Goal: Information Seeking & Learning: Learn about a topic

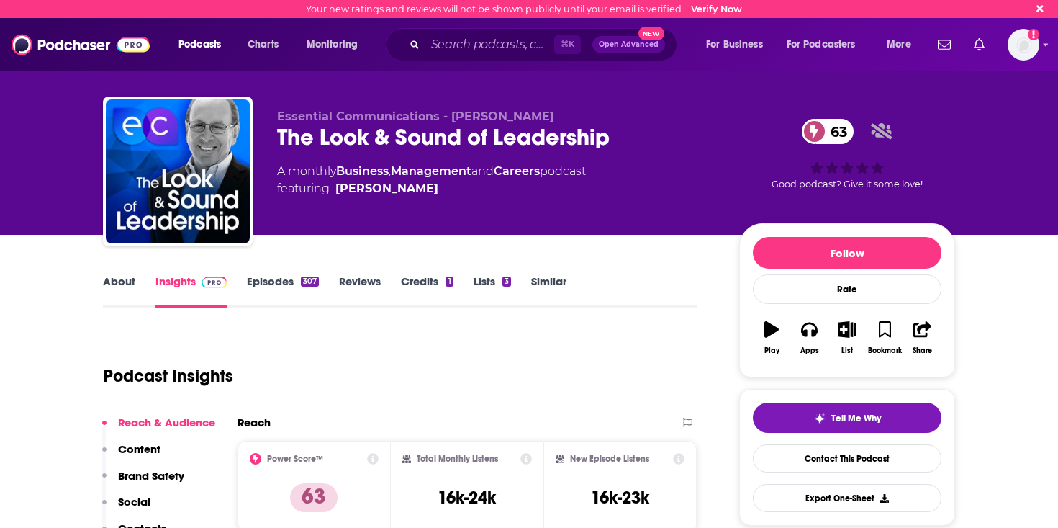
click at [112, 283] on link "About" at bounding box center [119, 290] width 32 height 33
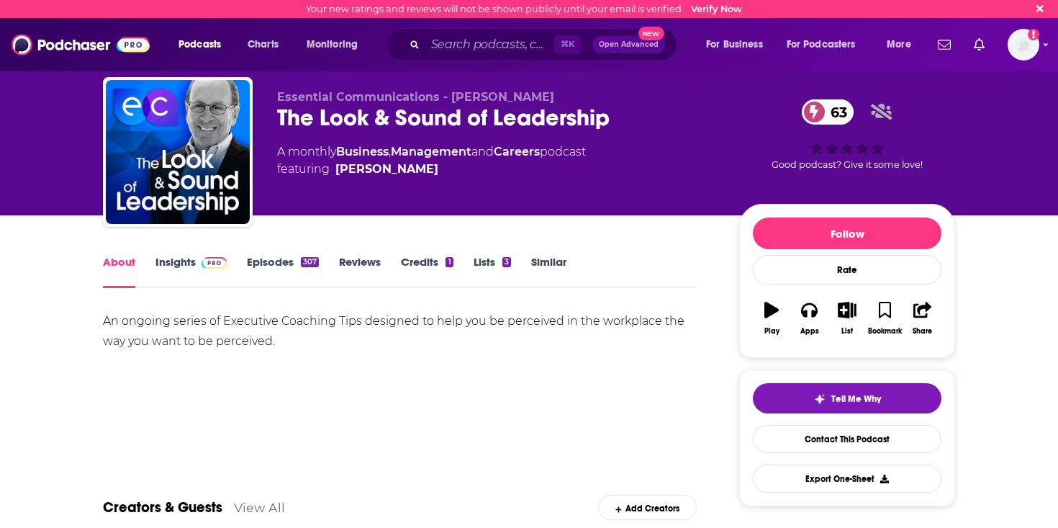
scroll to position [30, 0]
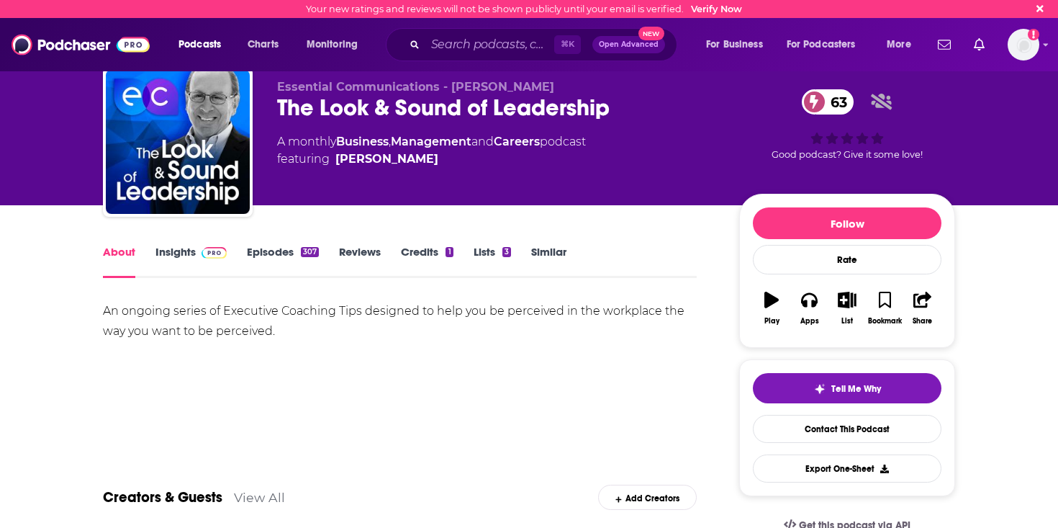
click at [253, 251] on link "Episodes 307" at bounding box center [283, 261] width 72 height 33
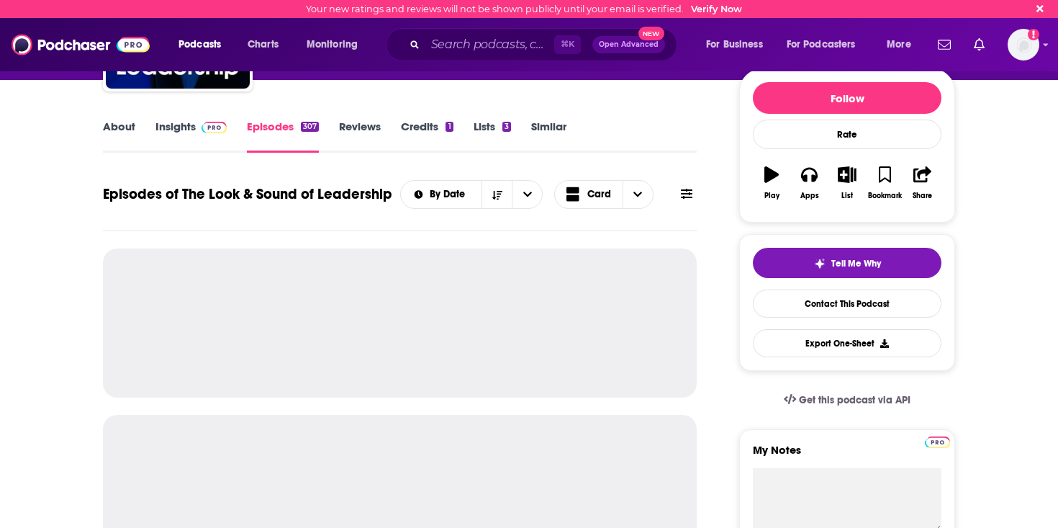
scroll to position [175, 0]
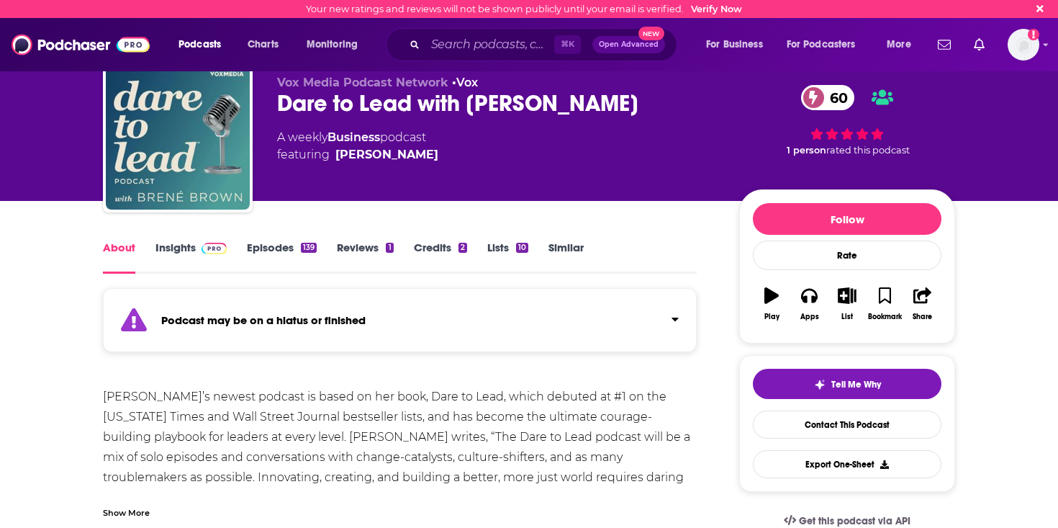
scroll to position [35, 0]
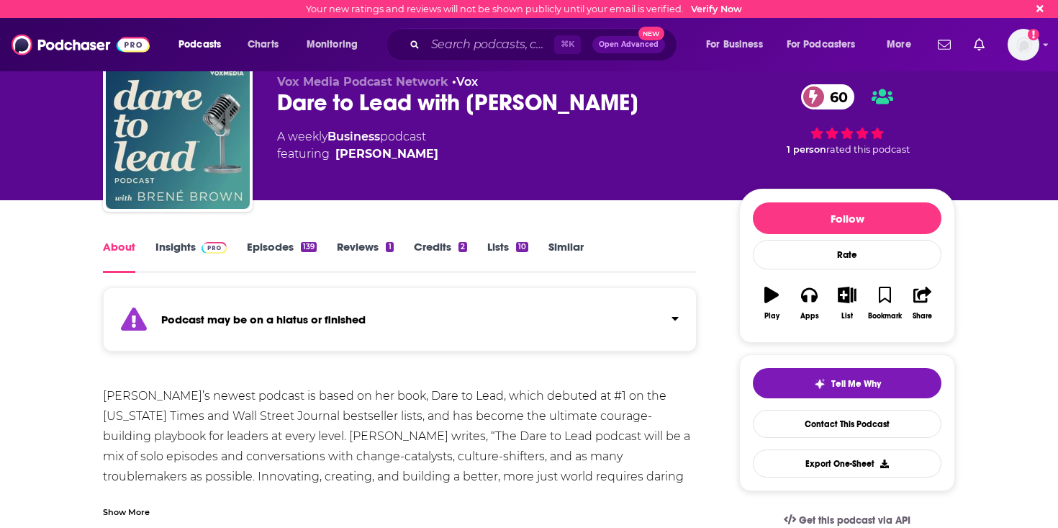
click at [258, 258] on link "Episodes 139" at bounding box center [282, 256] width 70 height 33
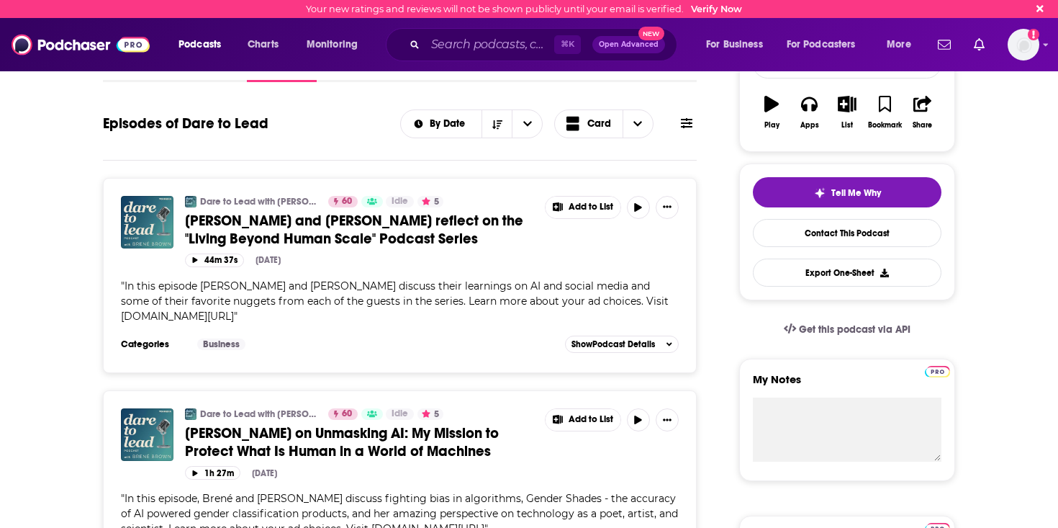
scroll to position [224, 0]
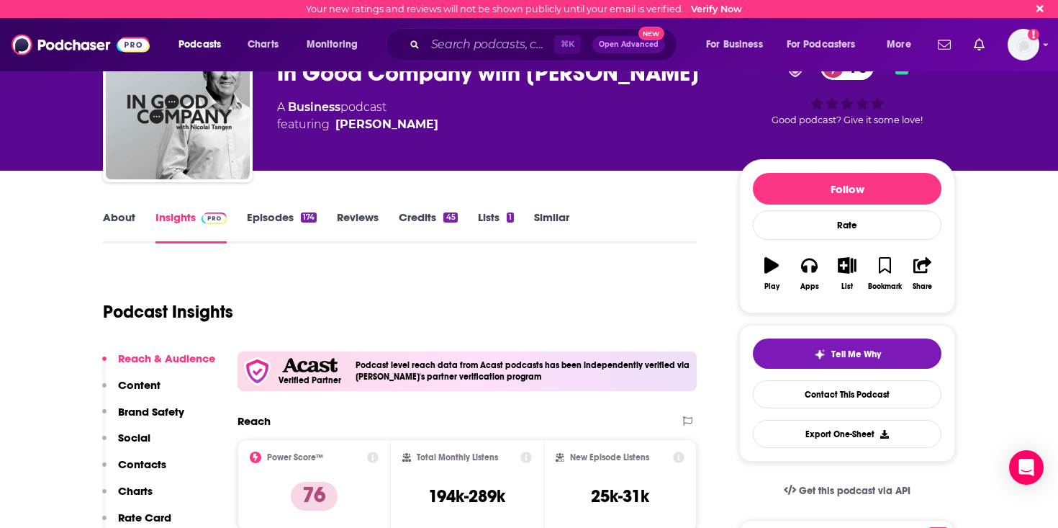
scroll to position [69, 0]
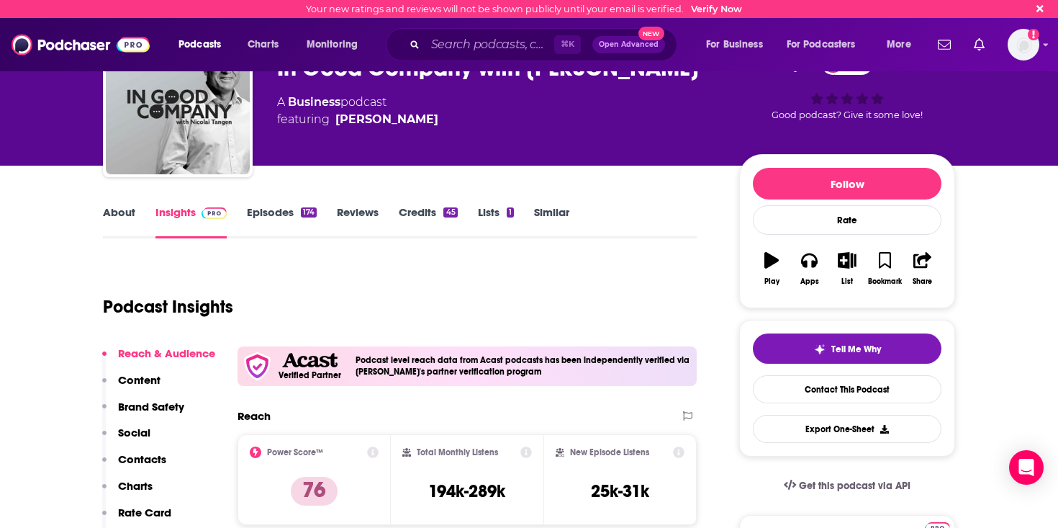
click at [289, 220] on link "Episodes 174" at bounding box center [282, 221] width 70 height 33
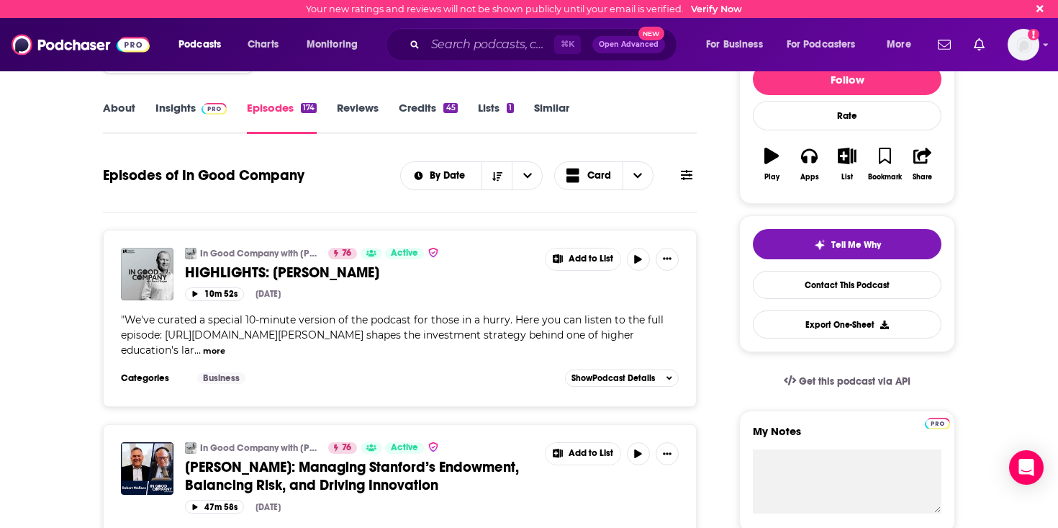
scroll to position [177, 0]
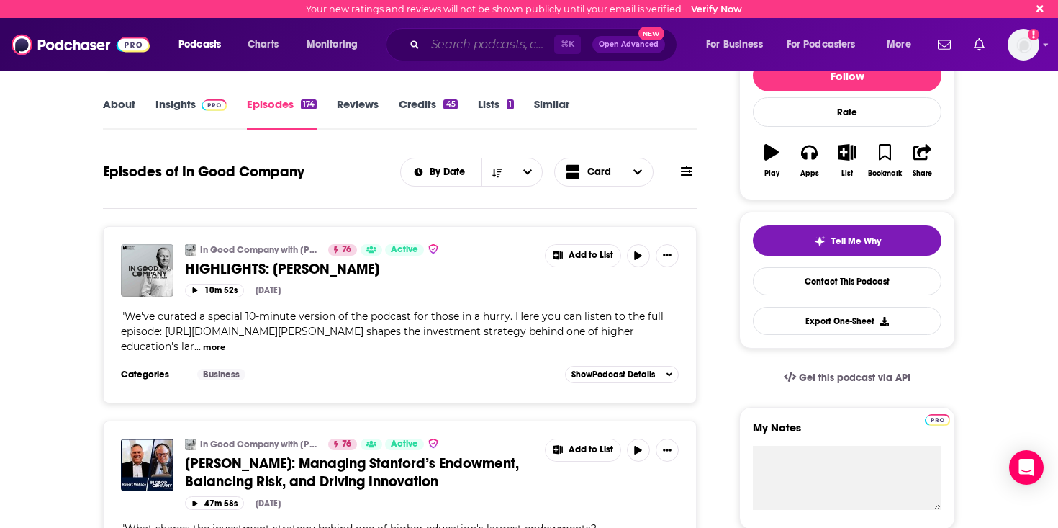
click at [461, 37] on input "Search podcasts, credits, & more..." at bounding box center [489, 44] width 129 height 23
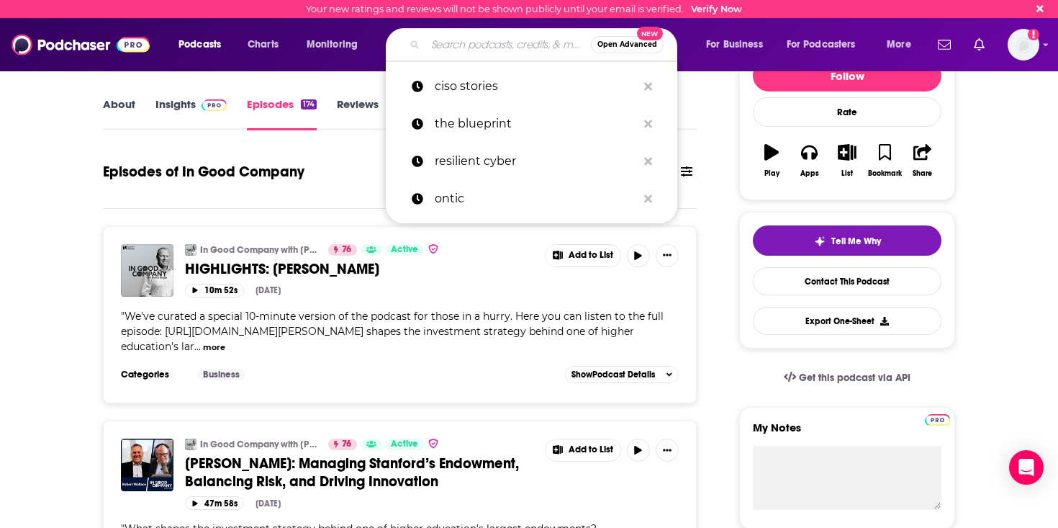
paste input "Leadership Biz Cafe with [PERSON_NAME]"
type input "Leadership Biz Cafe with Tanveer Naseer"
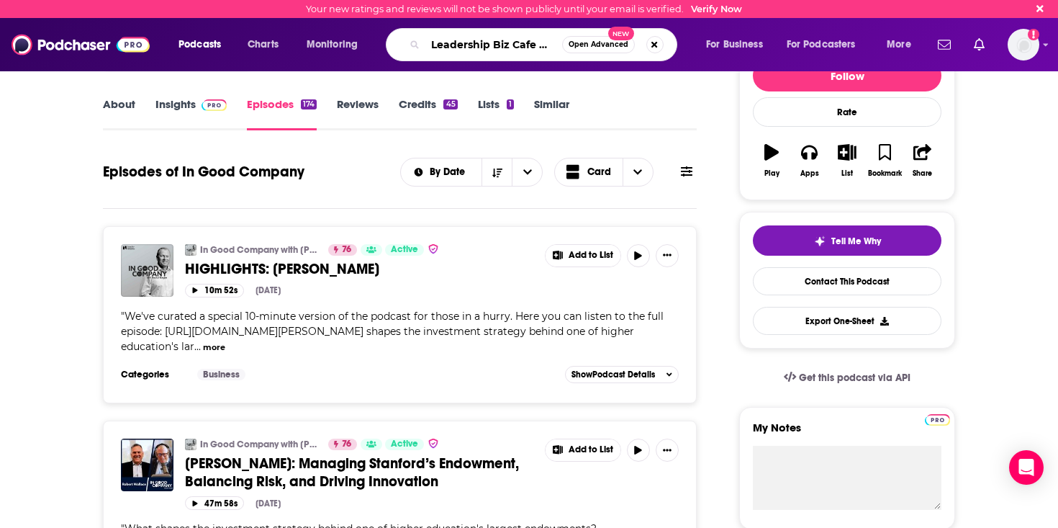
scroll to position [0, 91]
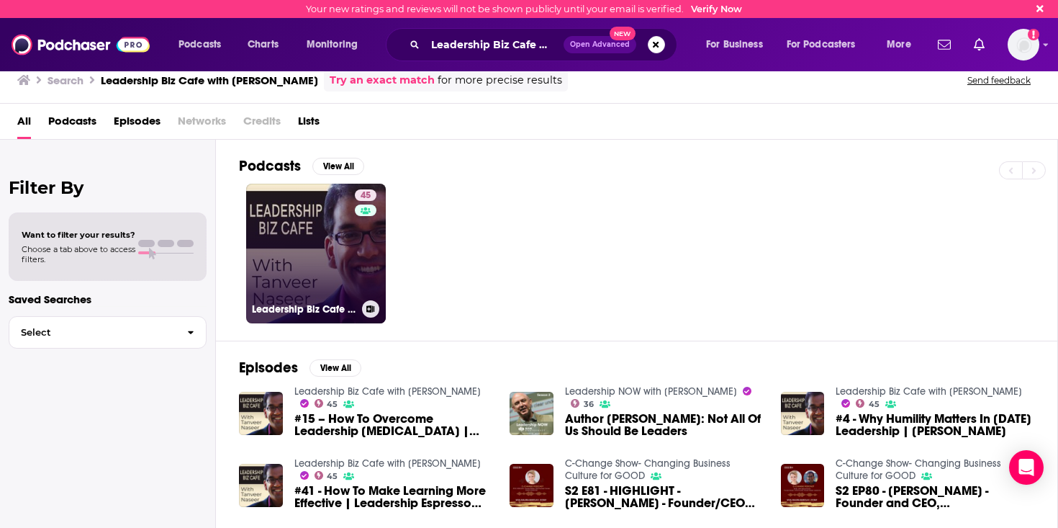
click at [346, 255] on link "45 Leadership Biz Cafe with Tanveer Naseer" at bounding box center [316, 254] width 140 height 140
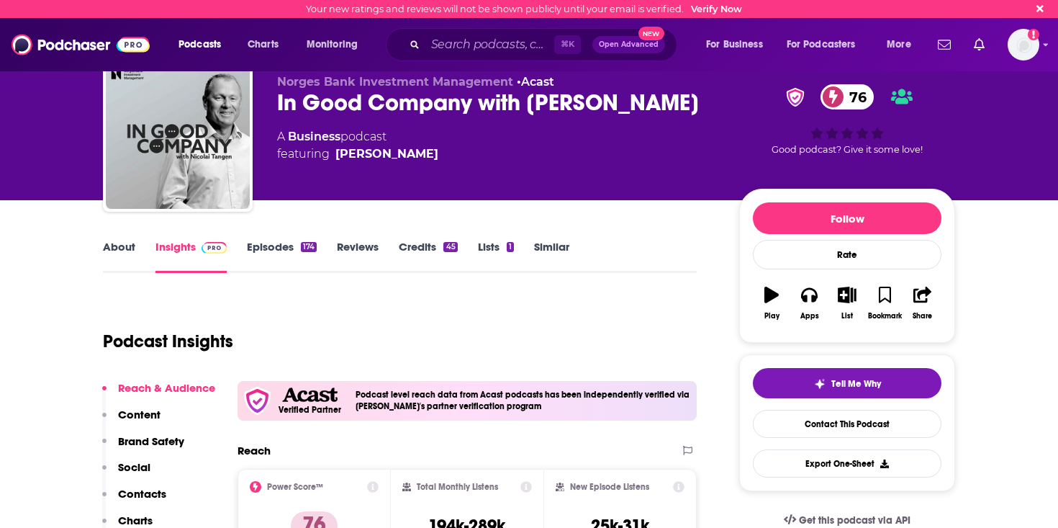
scroll to position [53, 0]
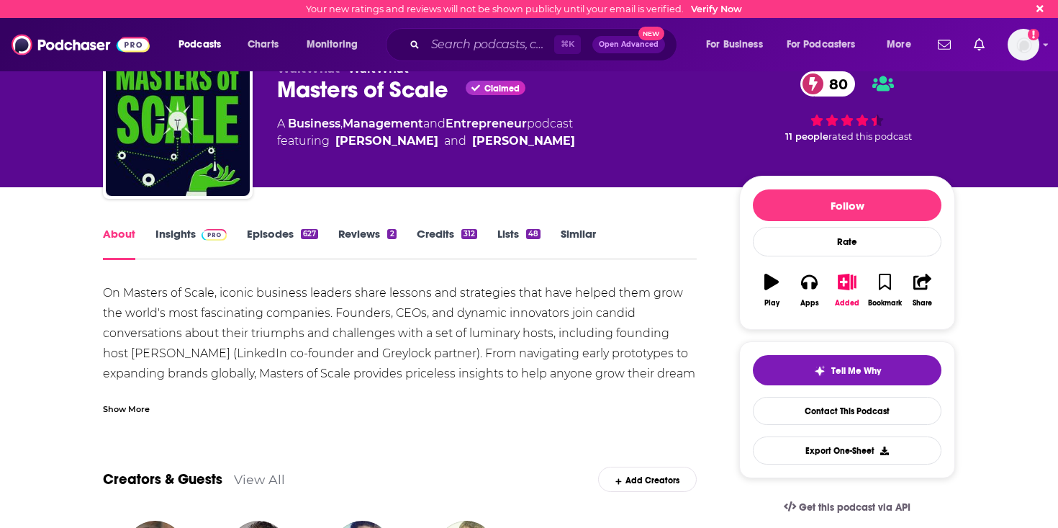
scroll to position [55, 0]
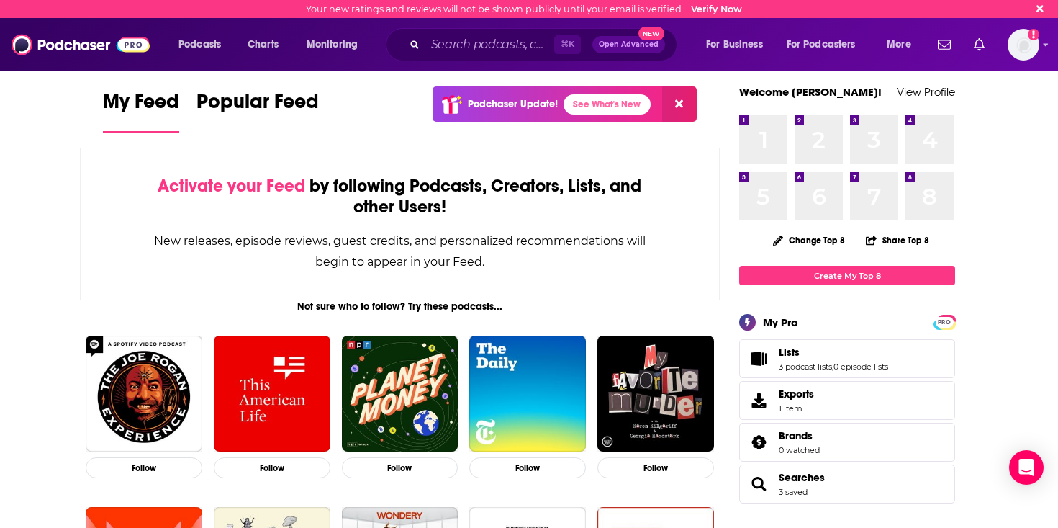
click at [499, 70] on div "Podcasts Charts Monitoring ⌘ K Open Advanced New For Business For Podcasters Mo…" at bounding box center [529, 44] width 1058 height 53
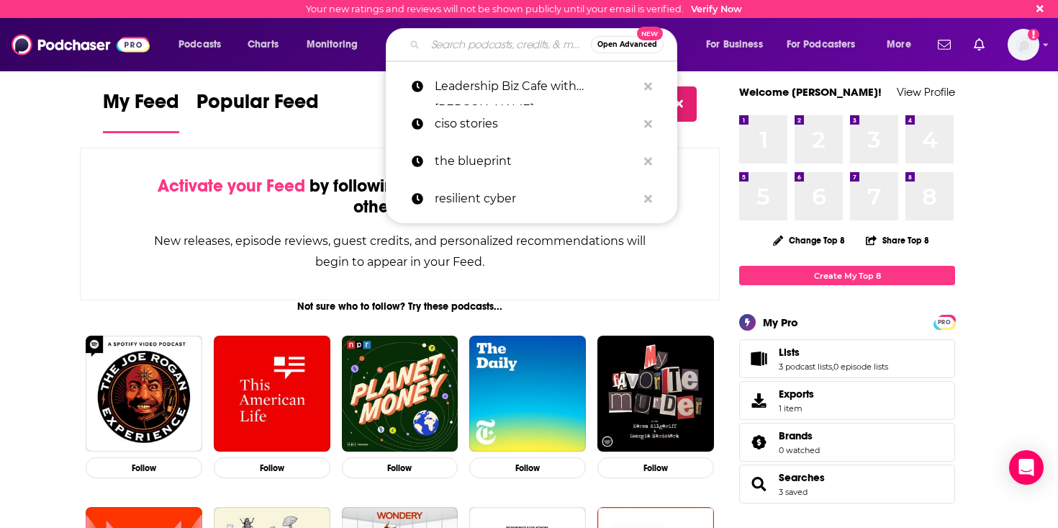
click at [498, 42] on input "Search podcasts, credits, & more..." at bounding box center [508, 44] width 166 height 23
paste input "Coaching for Leaders"
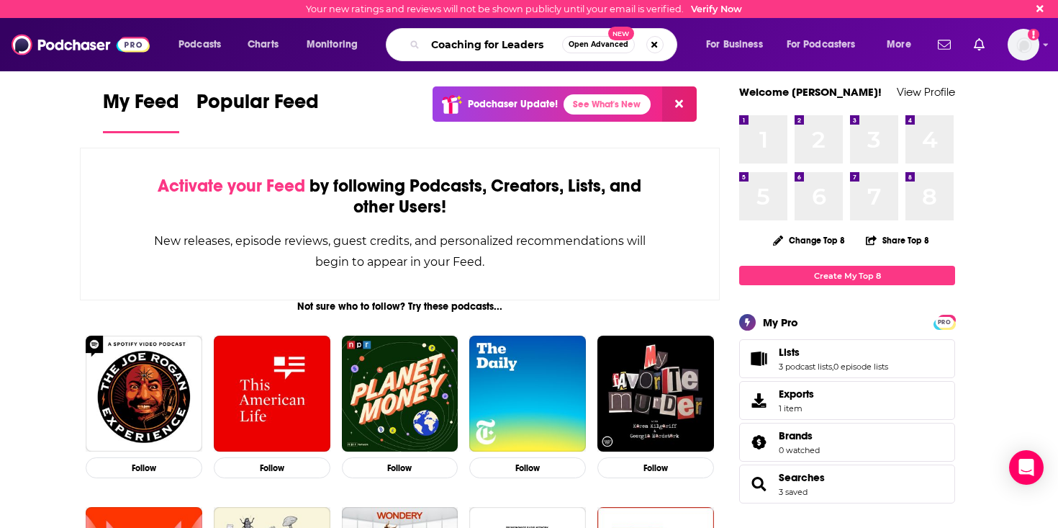
type input "Coaching for Leaders"
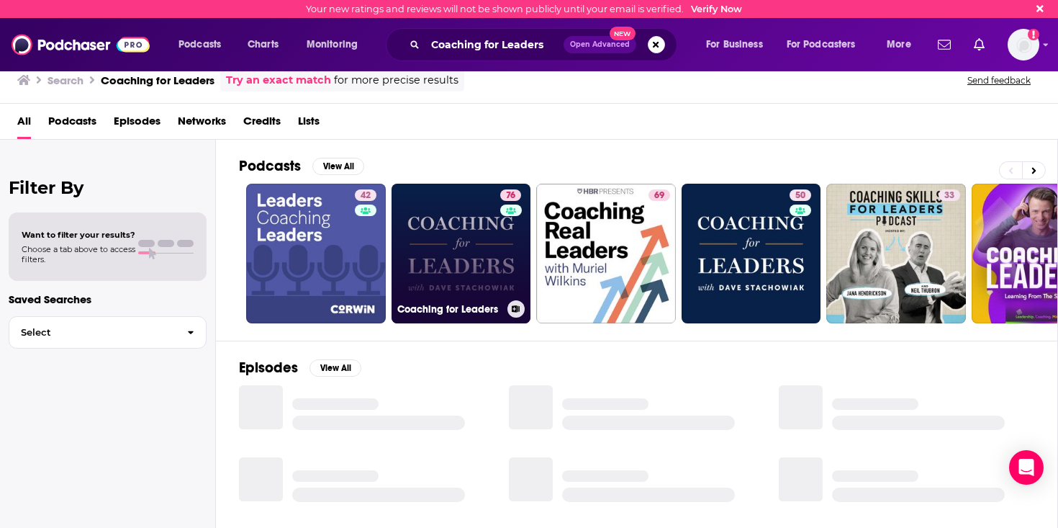
click at [413, 248] on link "76 Coaching for Leaders" at bounding box center [462, 254] width 140 height 140
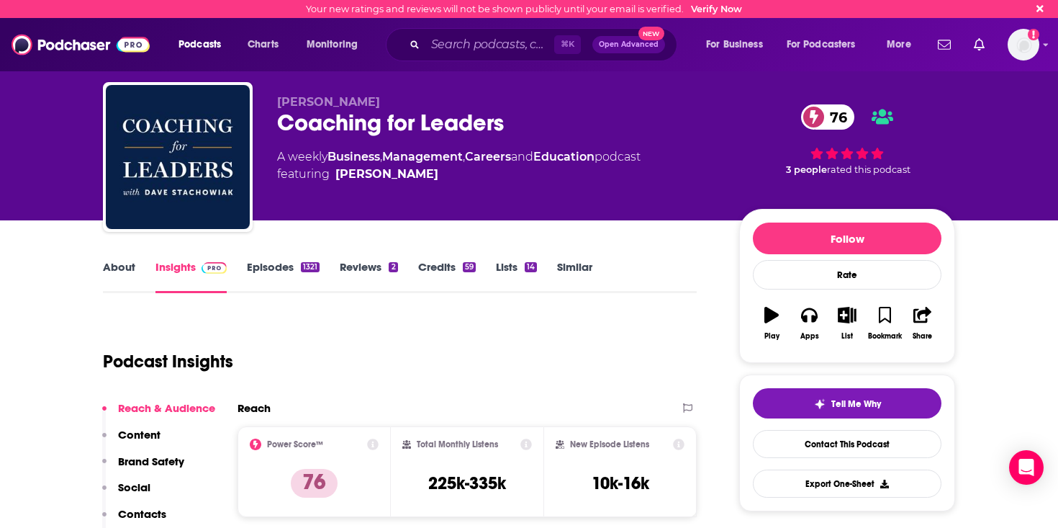
scroll to position [14, 0]
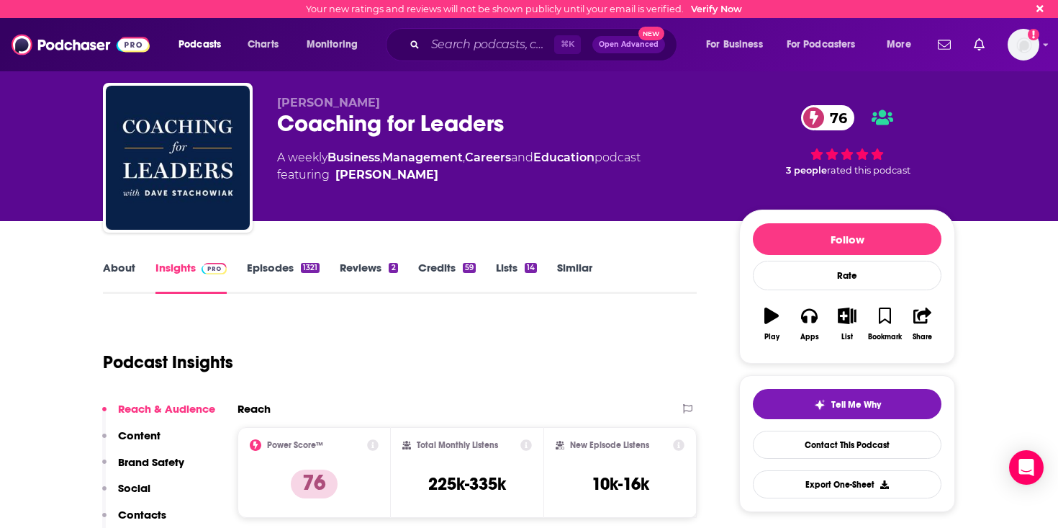
click at [286, 267] on link "Episodes 1321" at bounding box center [283, 277] width 73 height 33
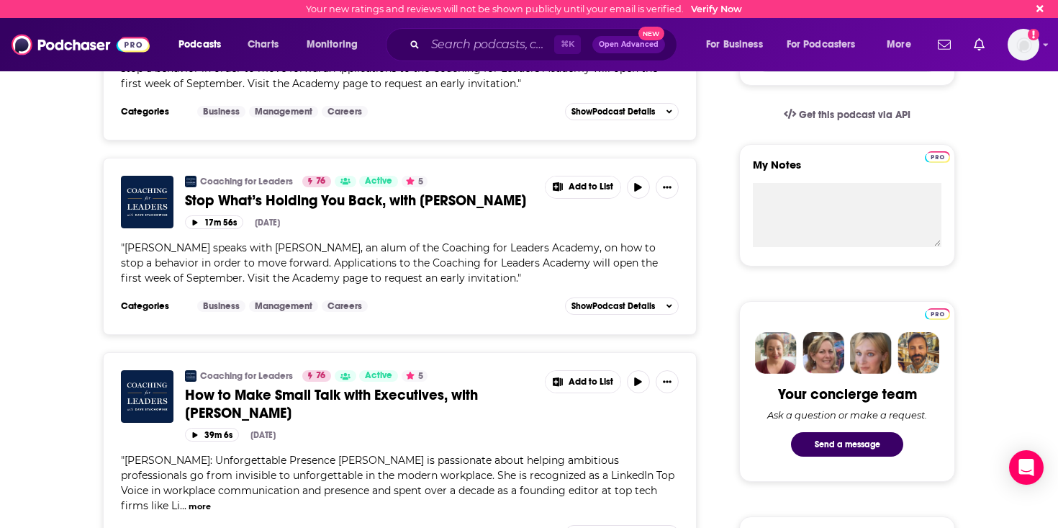
scroll to position [546, 0]
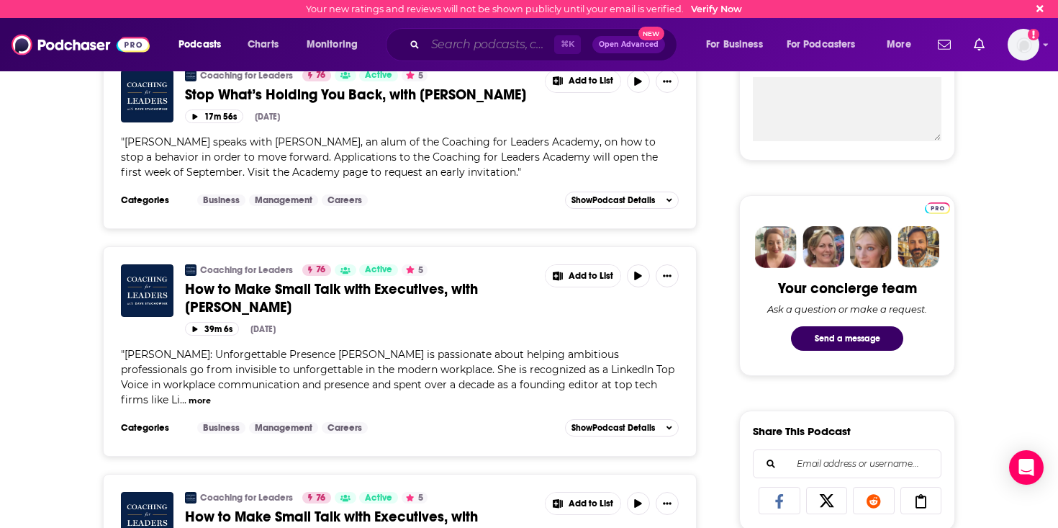
click at [439, 50] on input "Search podcasts, credits, & more..." at bounding box center [489, 44] width 129 height 23
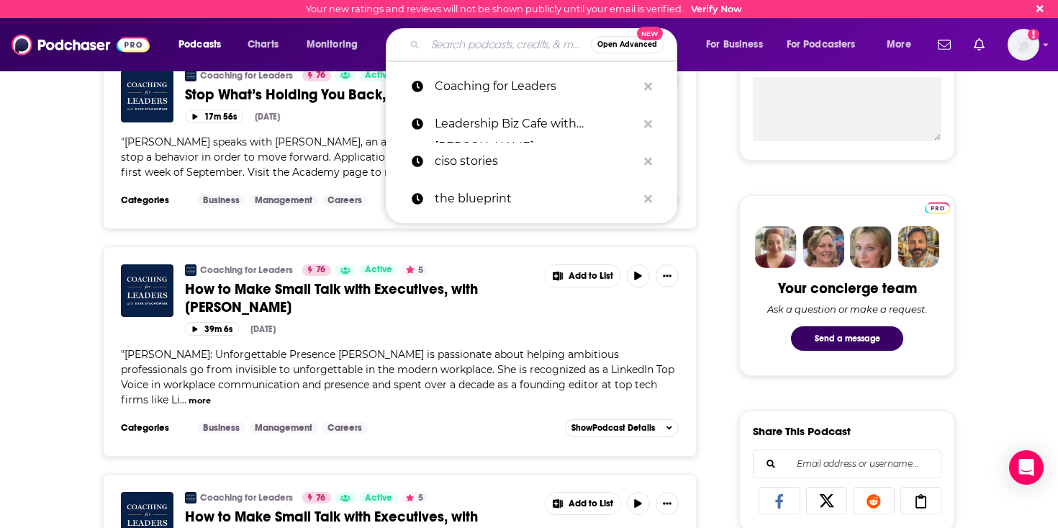
paste input "How Leaders Lead with David Novak"
type input "How Leaders Lead with David Novak"
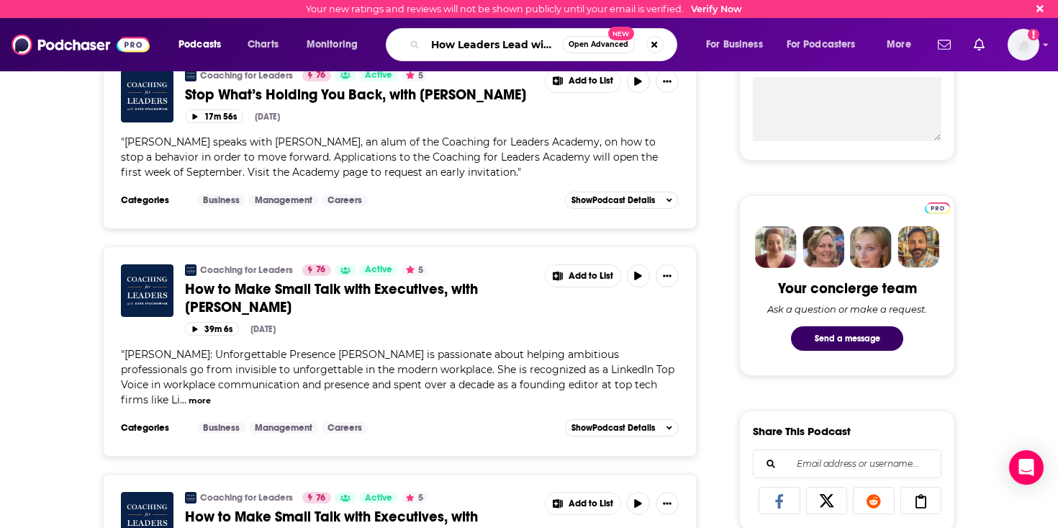
scroll to position [0, 69]
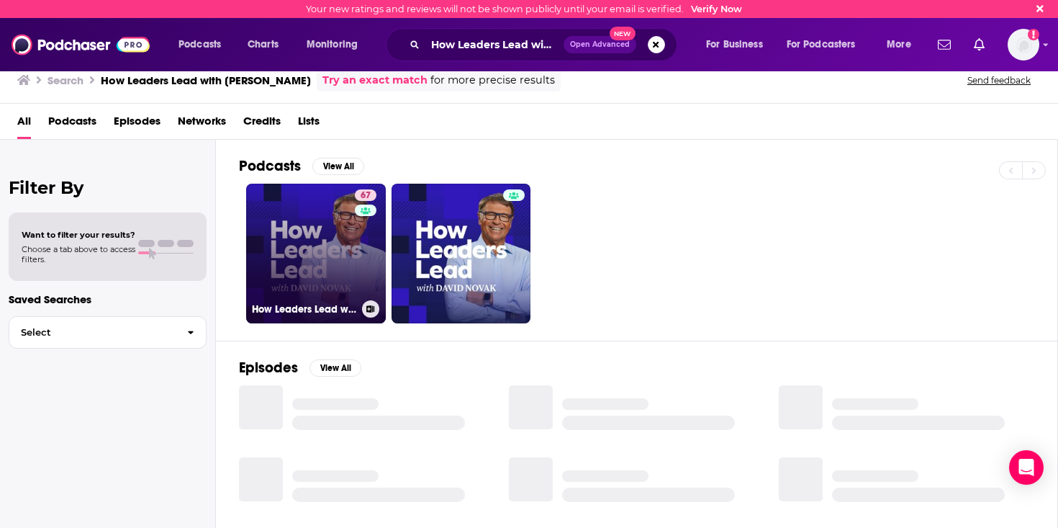
click at [316, 239] on link "67 How Leaders Lead with David Novak" at bounding box center [316, 254] width 140 height 140
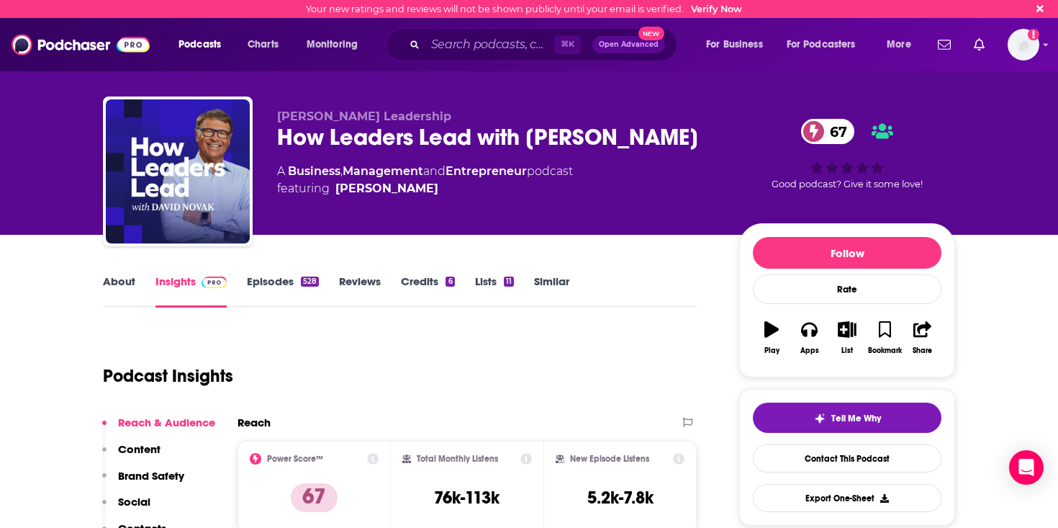
click at [249, 290] on link "Episodes 528" at bounding box center [283, 290] width 72 height 33
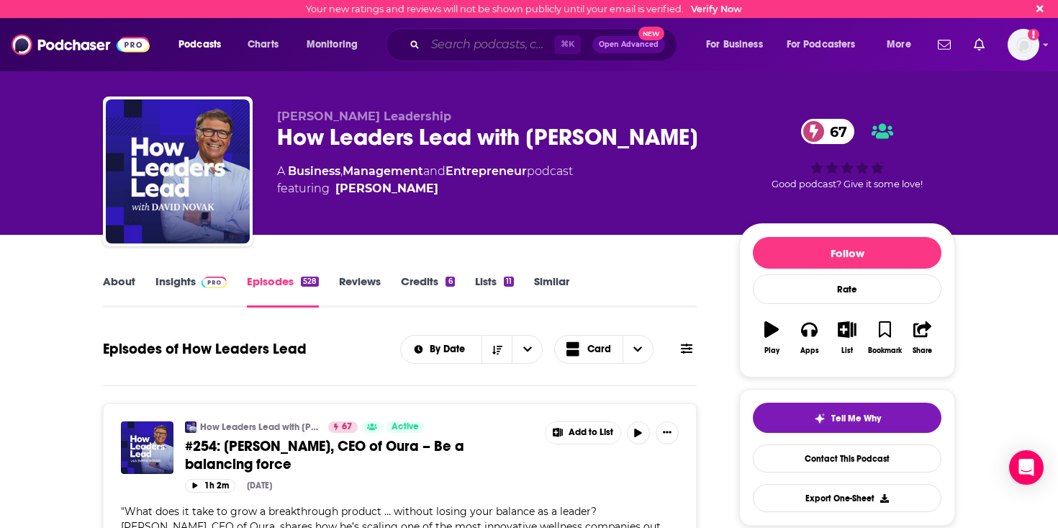
click at [503, 41] on input "Search podcasts, credits, & more..." at bounding box center [489, 44] width 129 height 23
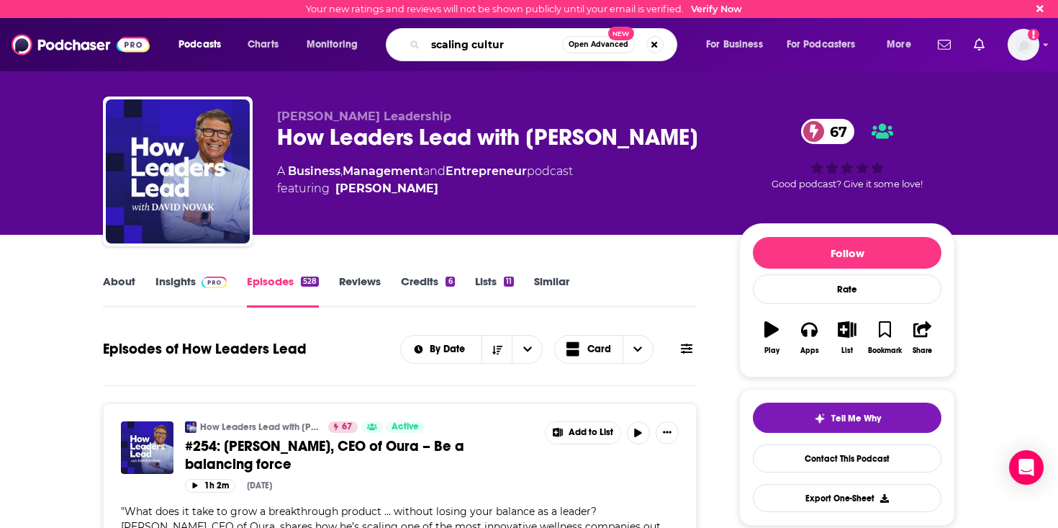
type input "scaling culture"
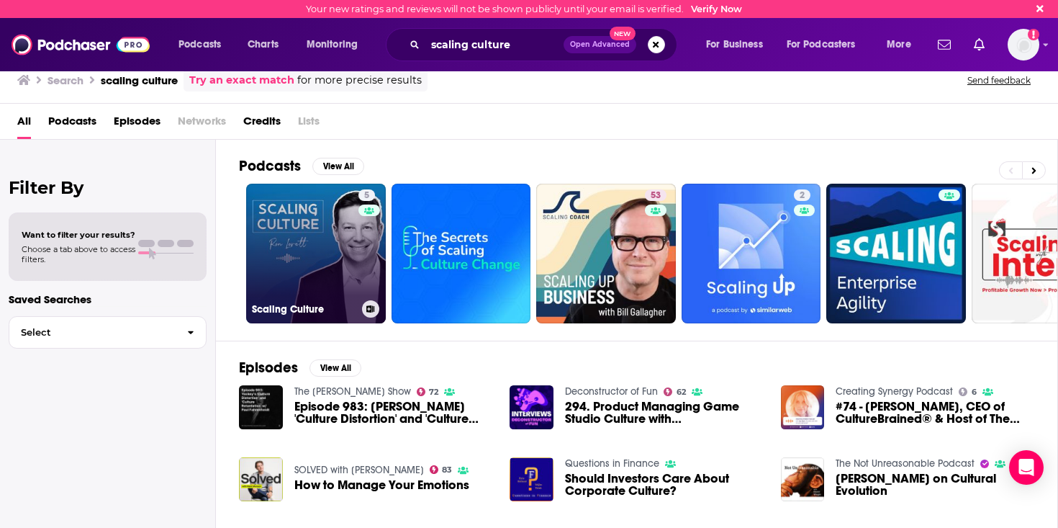
click at [338, 228] on link "5 Scaling Culture" at bounding box center [316, 254] width 140 height 140
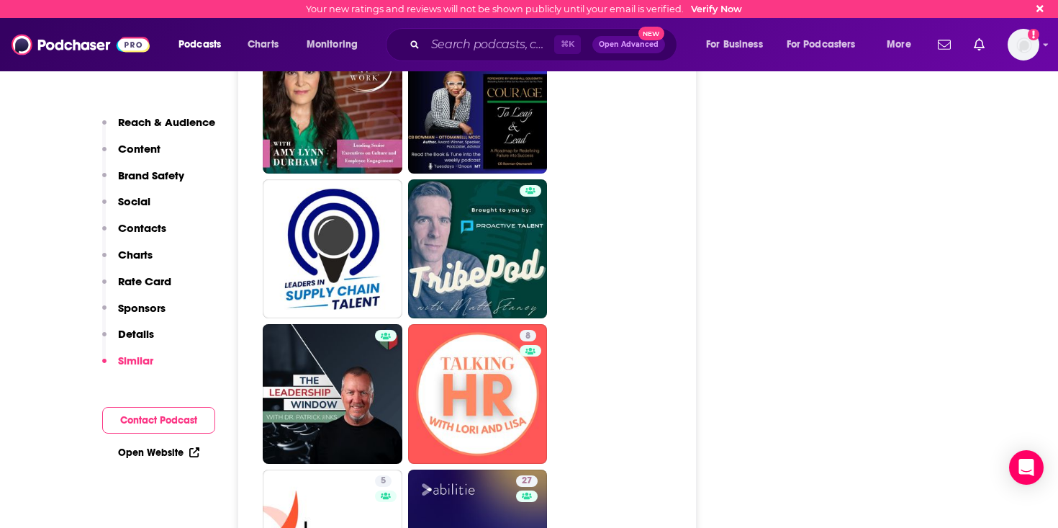
scroll to position [2880, 0]
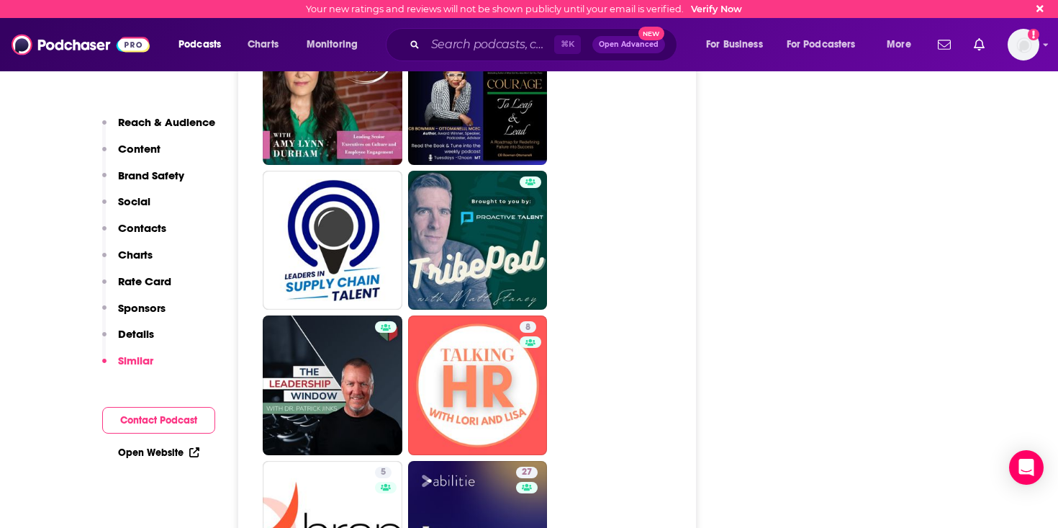
click at [504, 33] on div "⌘ K Open Advanced New" at bounding box center [532, 44] width 292 height 33
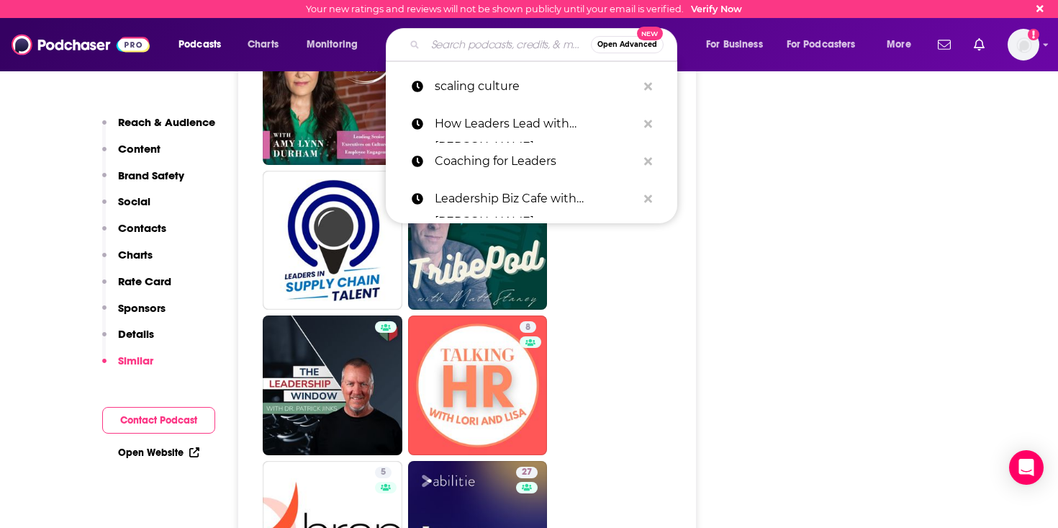
click at [469, 40] on input "Search podcasts, credits, & more..." at bounding box center [508, 44] width 166 height 23
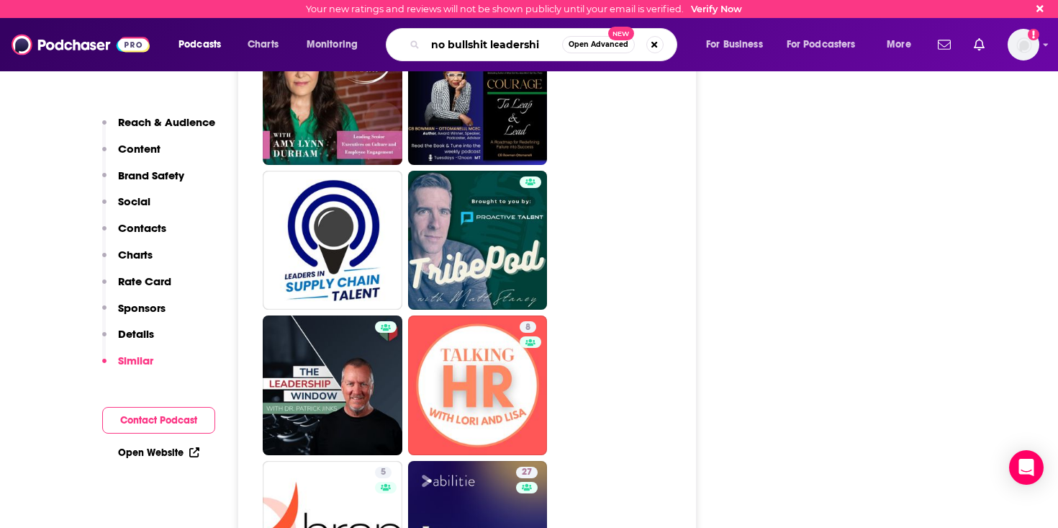
type input "no bullshit leadership"
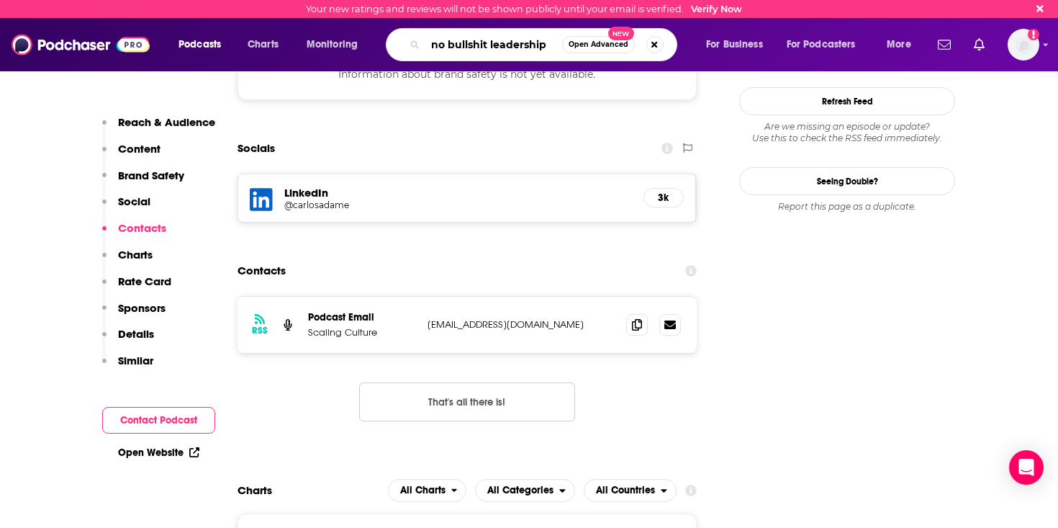
scroll to position [1282, 0]
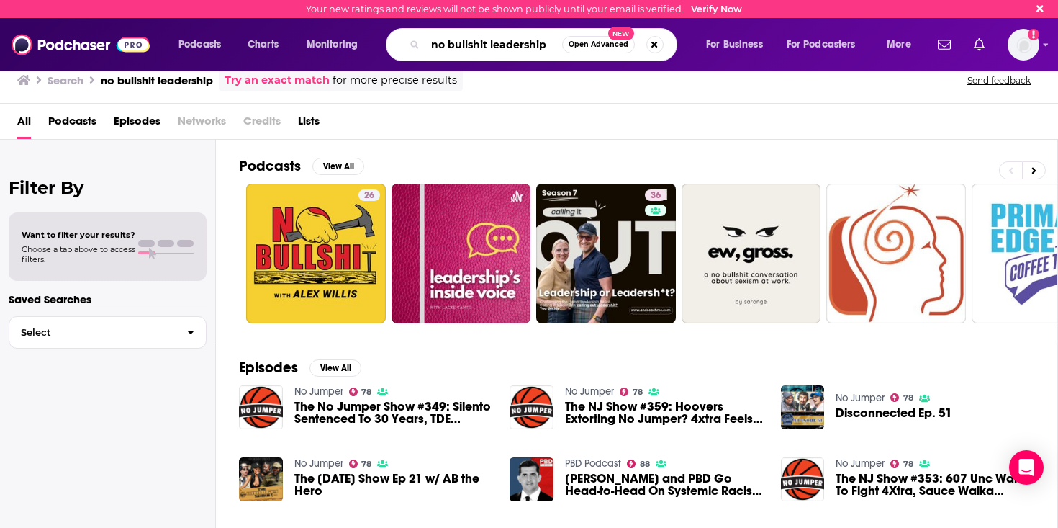
click at [479, 46] on input "no bullshit leadership" at bounding box center [493, 44] width 137 height 23
type input "no bullsh!t leadership"
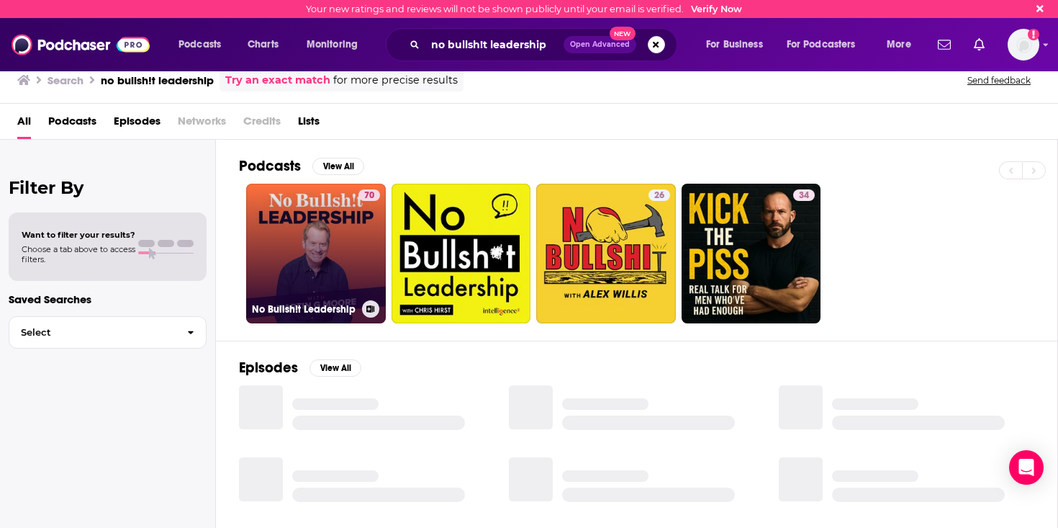
click at [314, 221] on link "70 No Bullsh!t Leadership" at bounding box center [316, 254] width 140 height 140
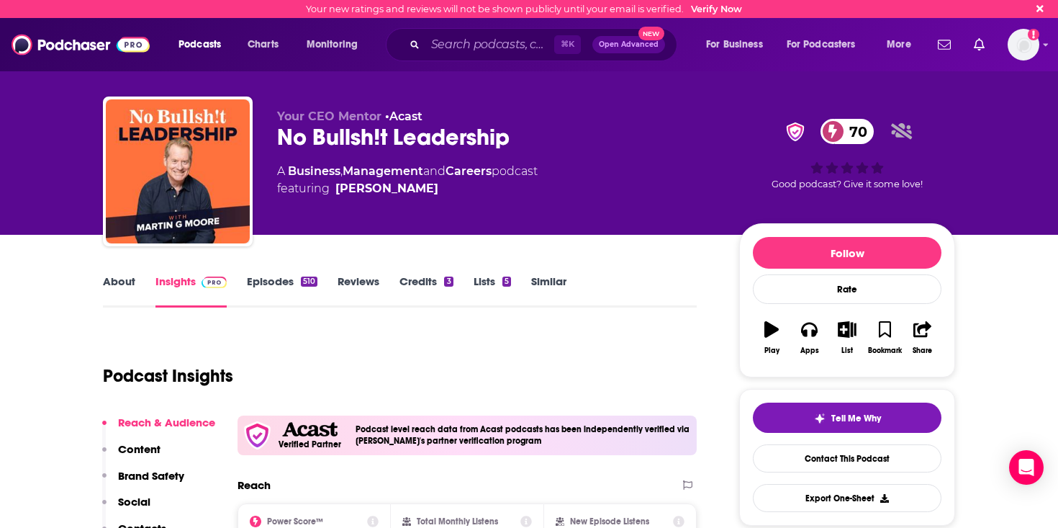
click at [248, 282] on link "Episodes 510" at bounding box center [282, 290] width 71 height 33
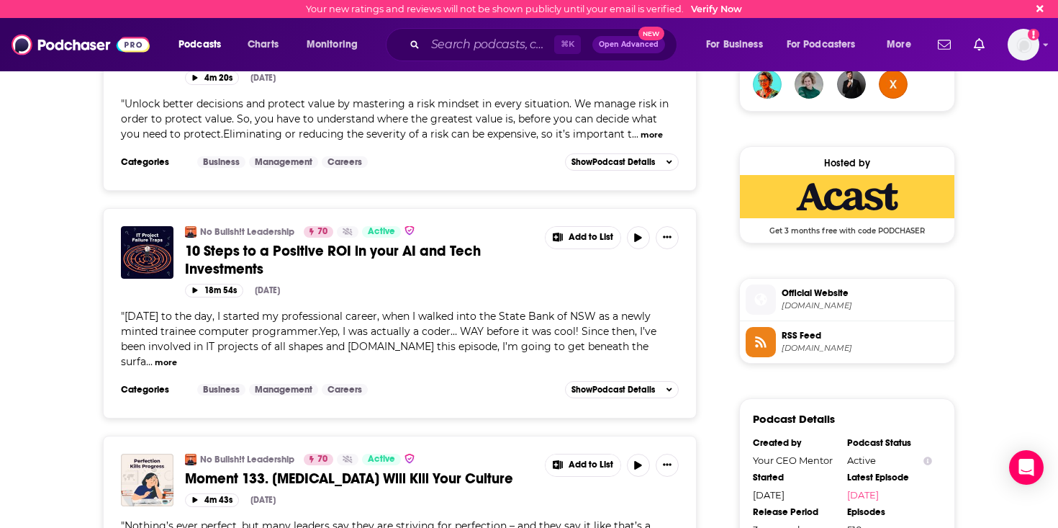
scroll to position [1077, 0]
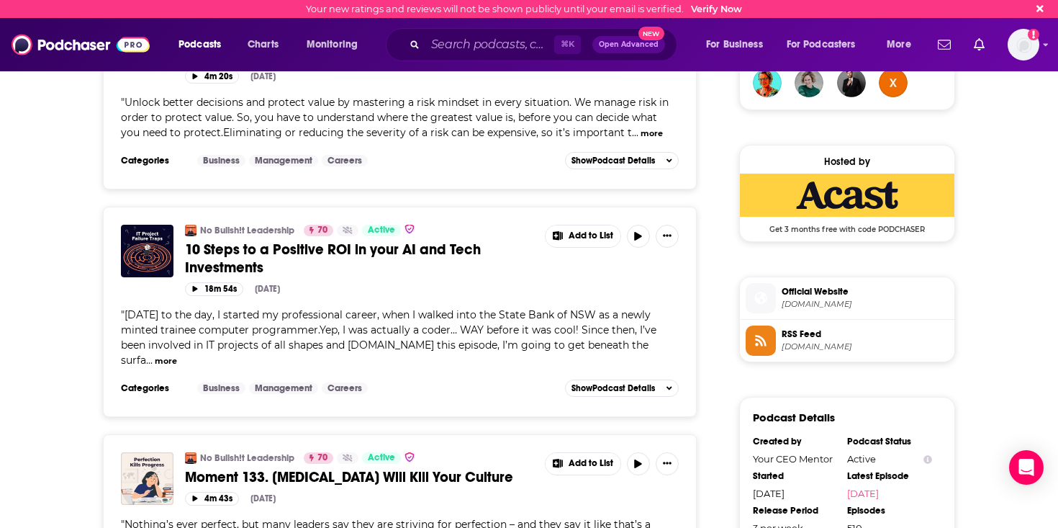
click at [177, 355] on button "more" at bounding box center [166, 361] width 22 height 12
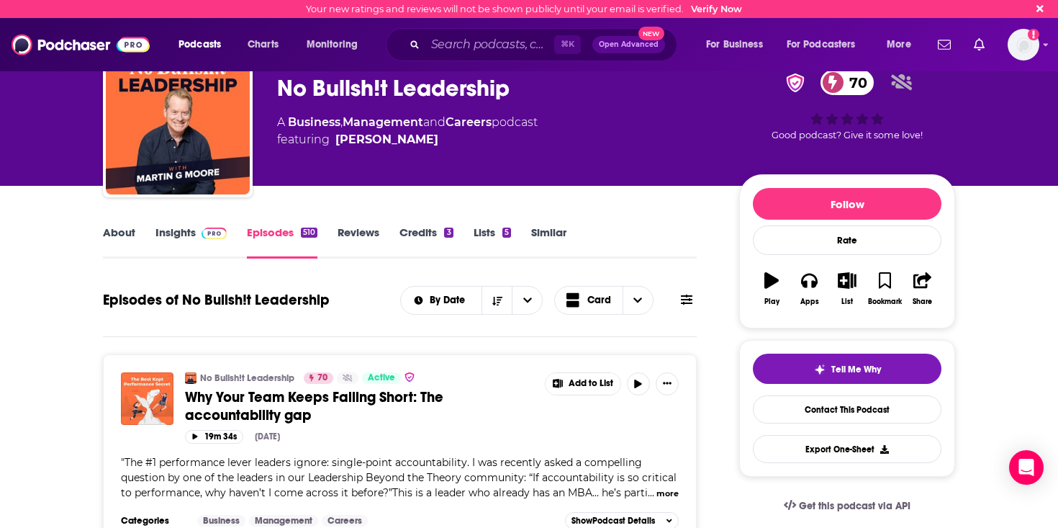
scroll to position [0, 0]
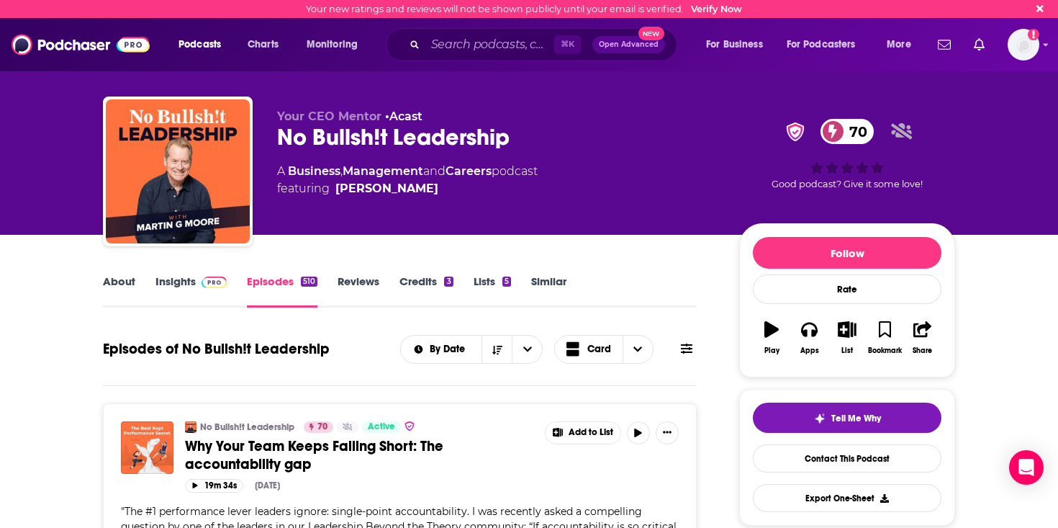
click at [120, 290] on link "About" at bounding box center [119, 290] width 32 height 33
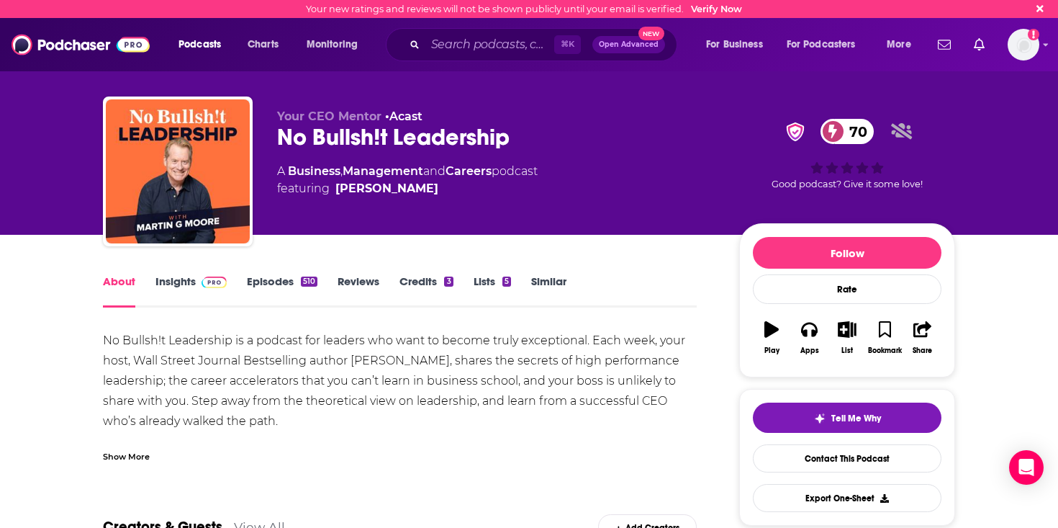
click at [187, 282] on link "Insights" at bounding box center [191, 290] width 71 height 33
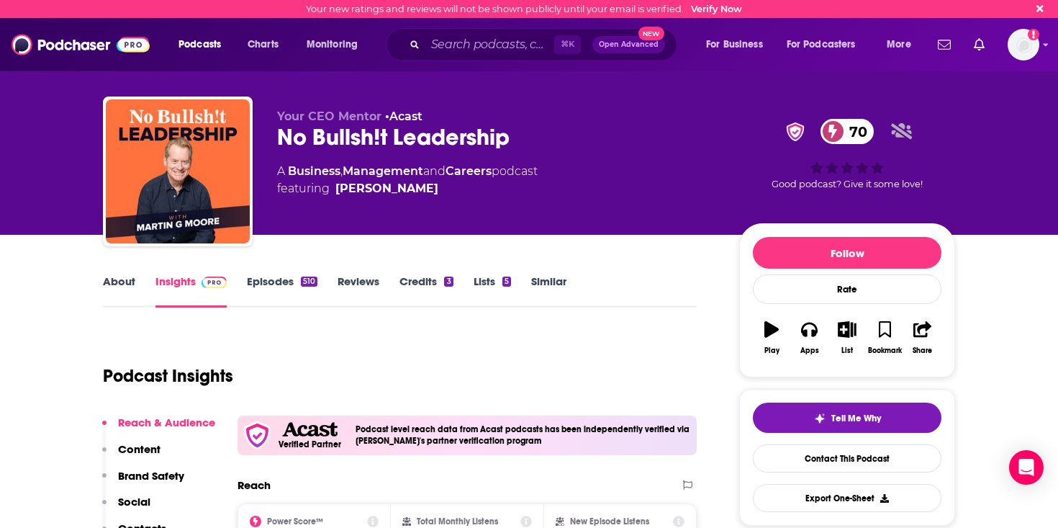
drag, startPoint x: 187, startPoint y: 282, endPoint x: 264, endPoint y: 277, distance: 76.4
click at [264, 277] on link "Episodes 510" at bounding box center [282, 290] width 71 height 33
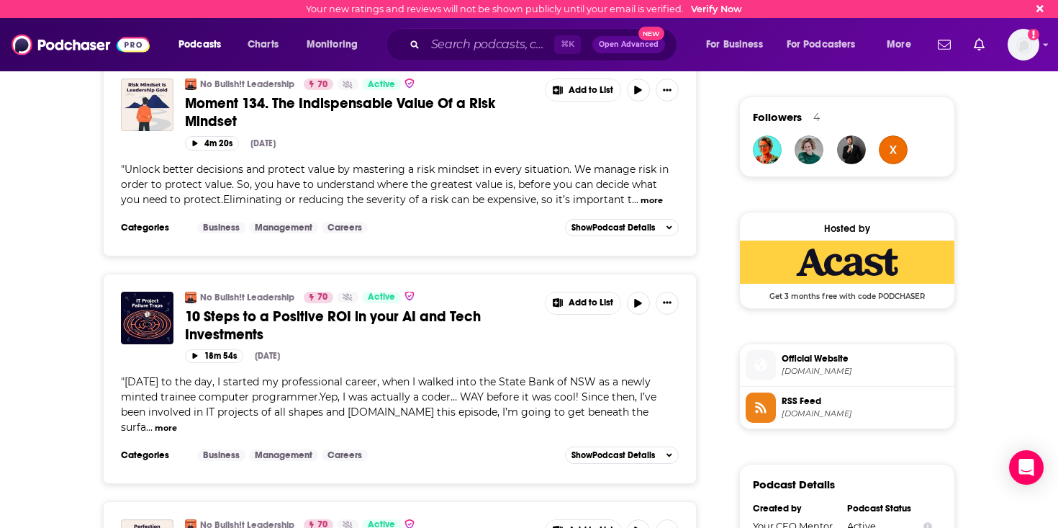
scroll to position [1038, 0]
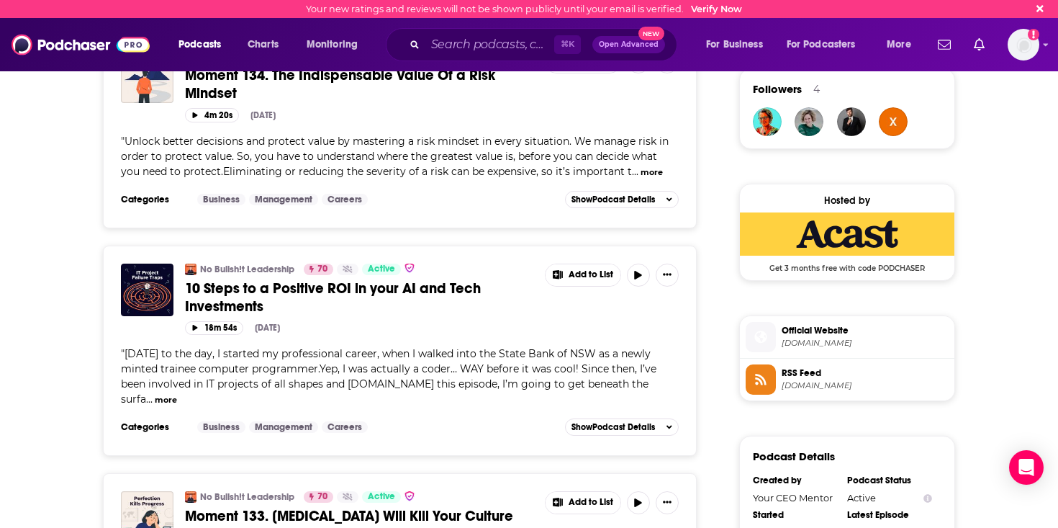
click at [522, 371] on span "40 years ago to the day, I started my professional career, when I walked into t…" at bounding box center [389, 376] width 536 height 58
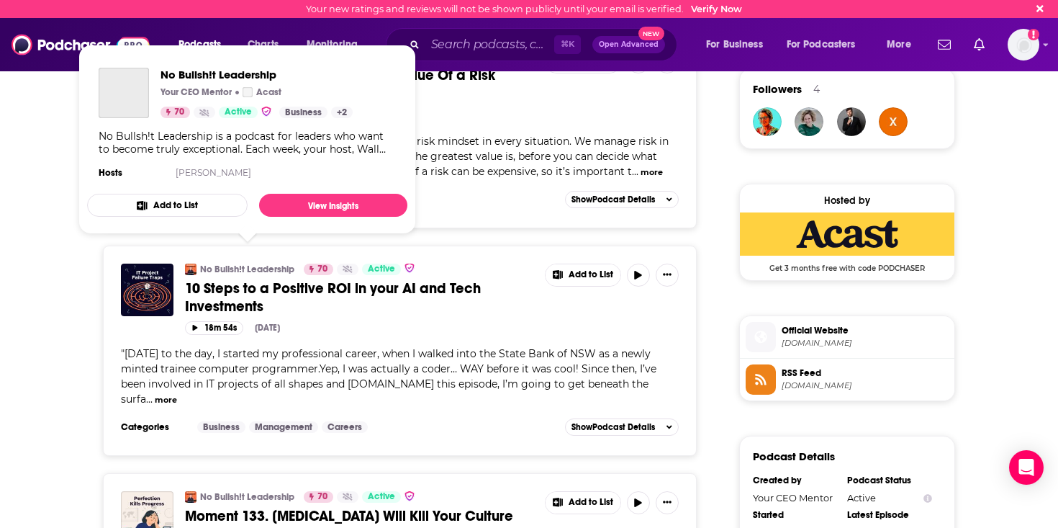
click at [251, 264] on link "No Bullsh!t Leadership" at bounding box center [247, 270] width 94 height 12
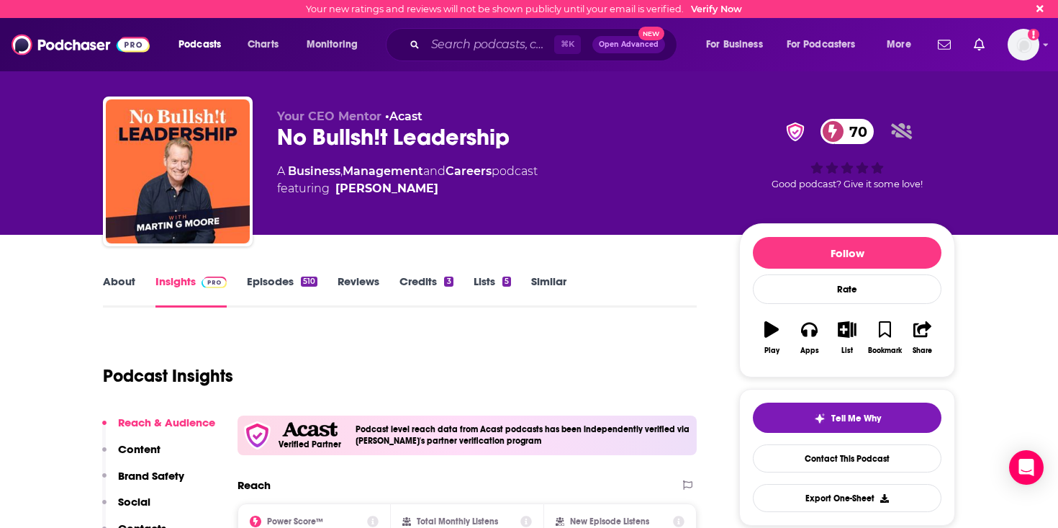
scroll to position [3, 0]
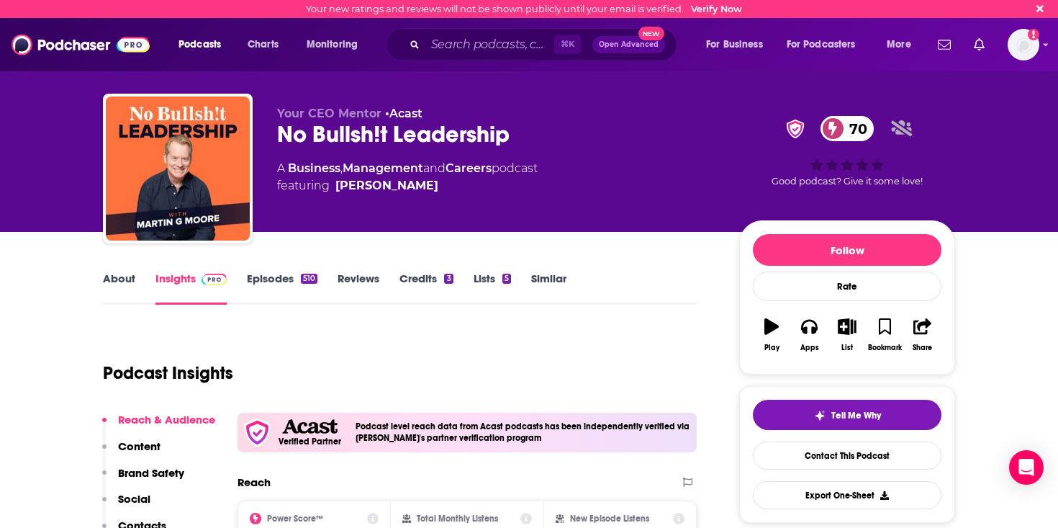
click at [294, 276] on link "Episodes 510" at bounding box center [282, 287] width 71 height 33
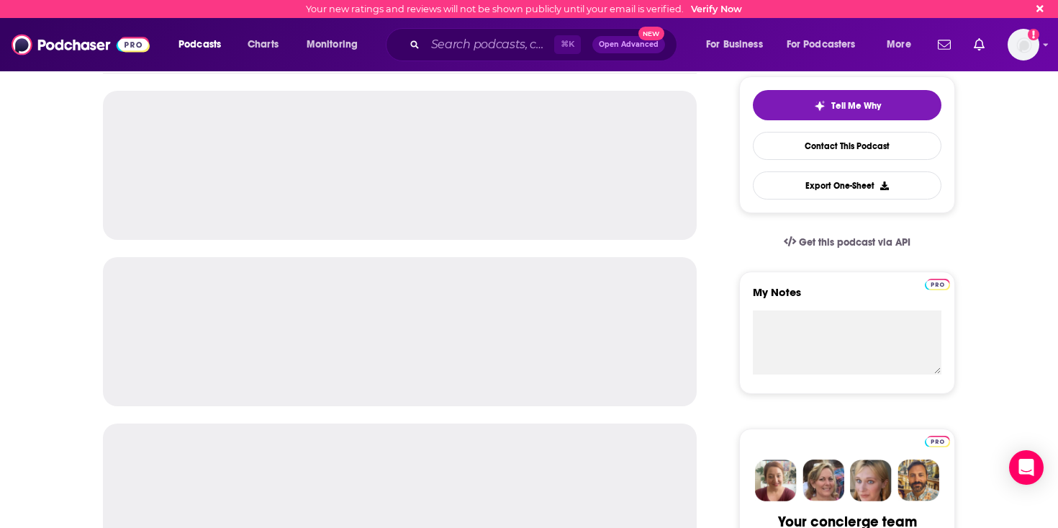
scroll to position [339, 0]
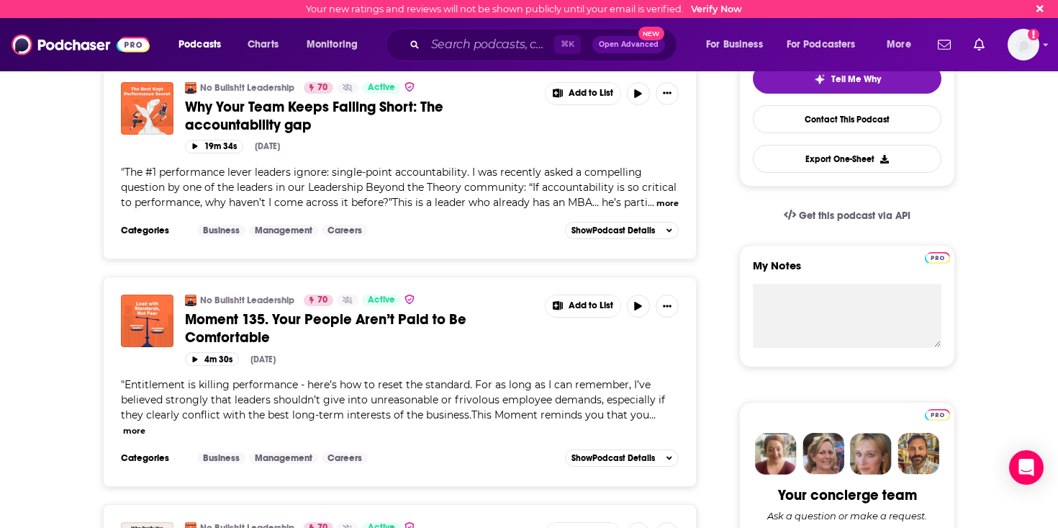
click at [145, 425] on button "more" at bounding box center [134, 431] width 22 height 12
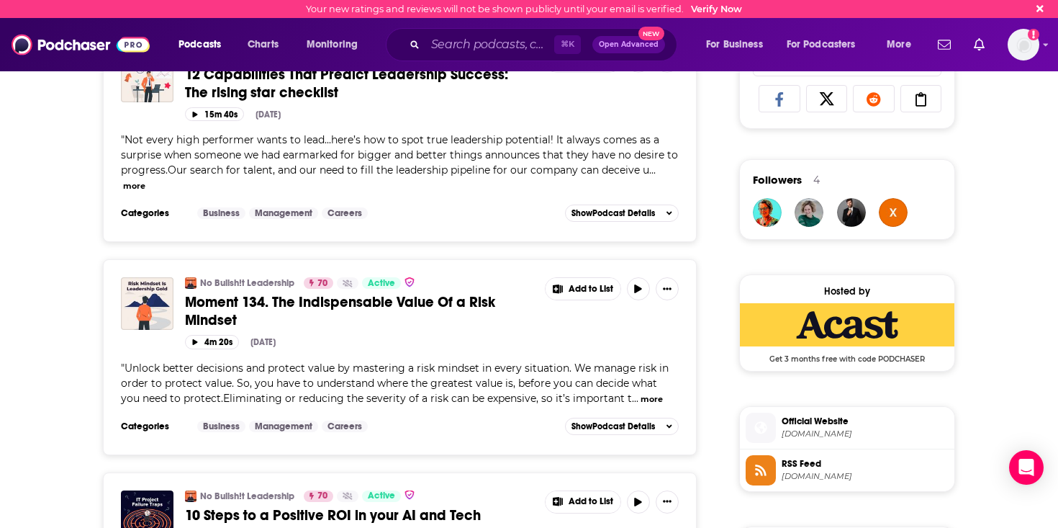
scroll to position [978, 0]
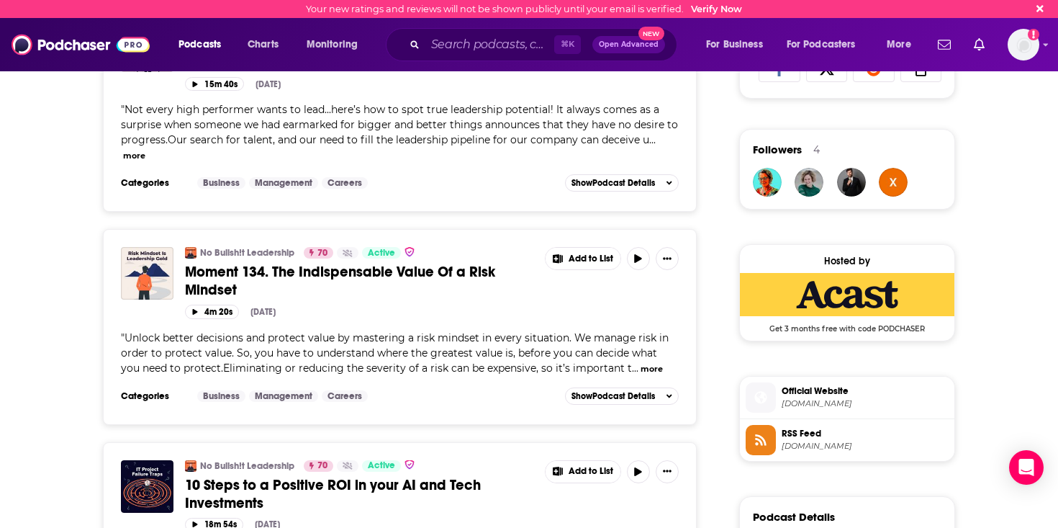
click at [641, 375] on button "more" at bounding box center [652, 369] width 22 height 12
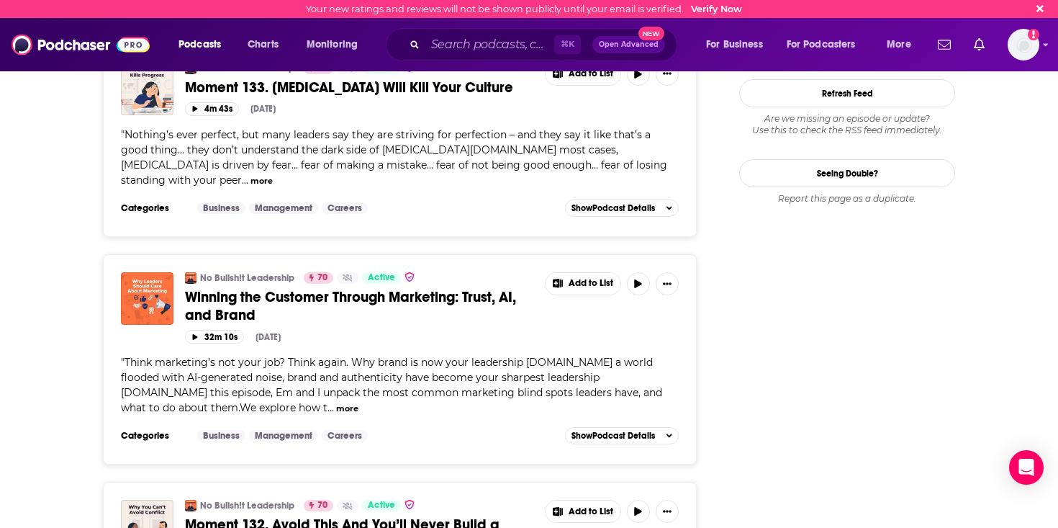
scroll to position [1767, 0]
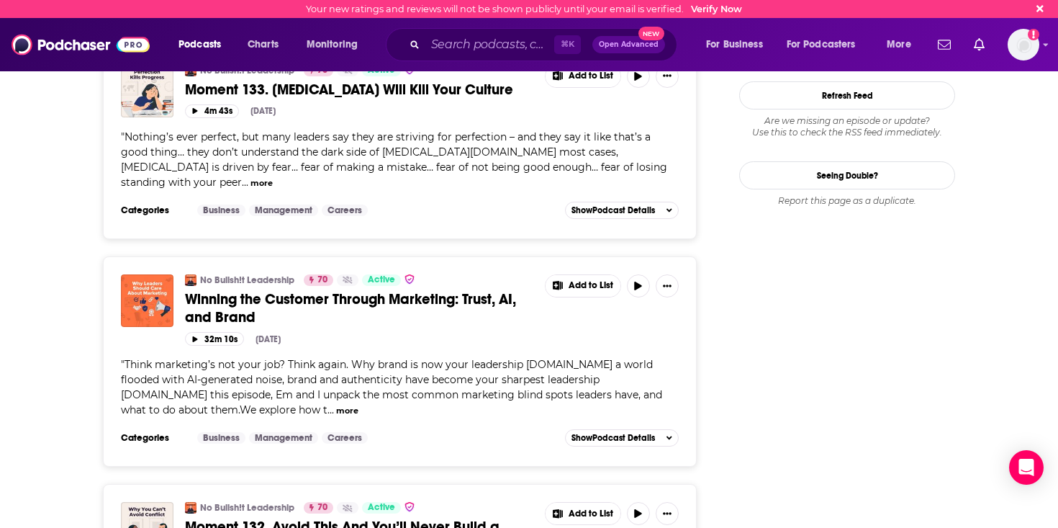
click at [336, 405] on button "more" at bounding box center [347, 411] width 22 height 12
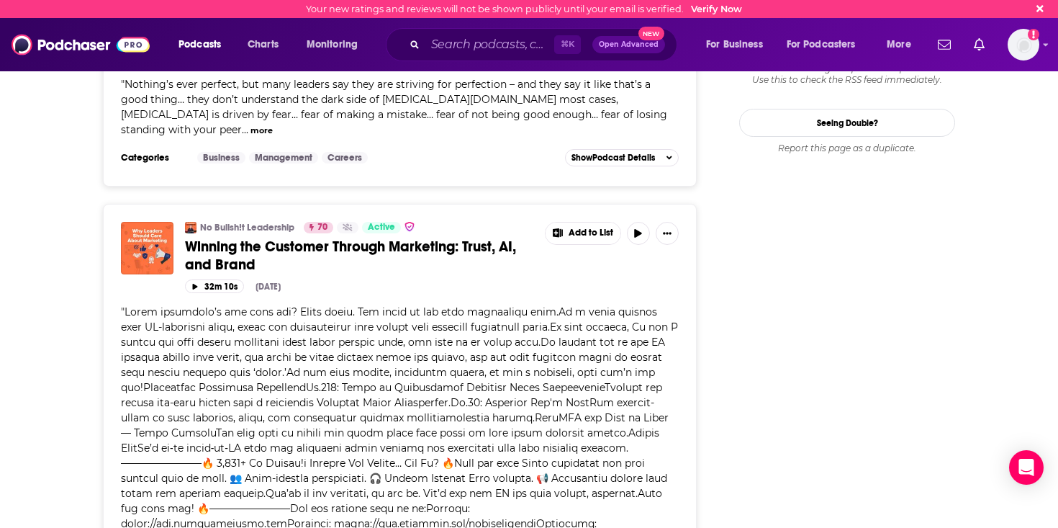
scroll to position [1827, 0]
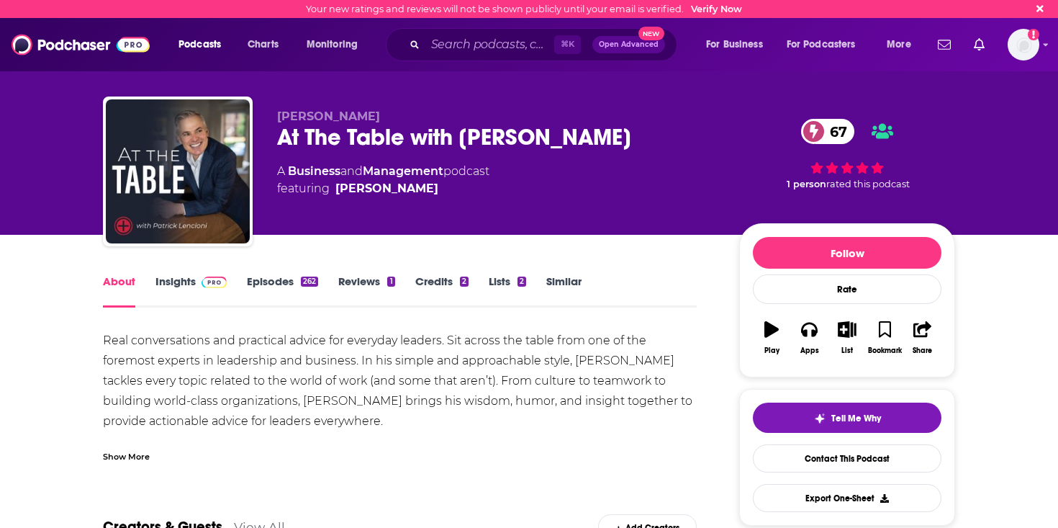
click at [187, 289] on link "Insights" at bounding box center [191, 290] width 71 height 33
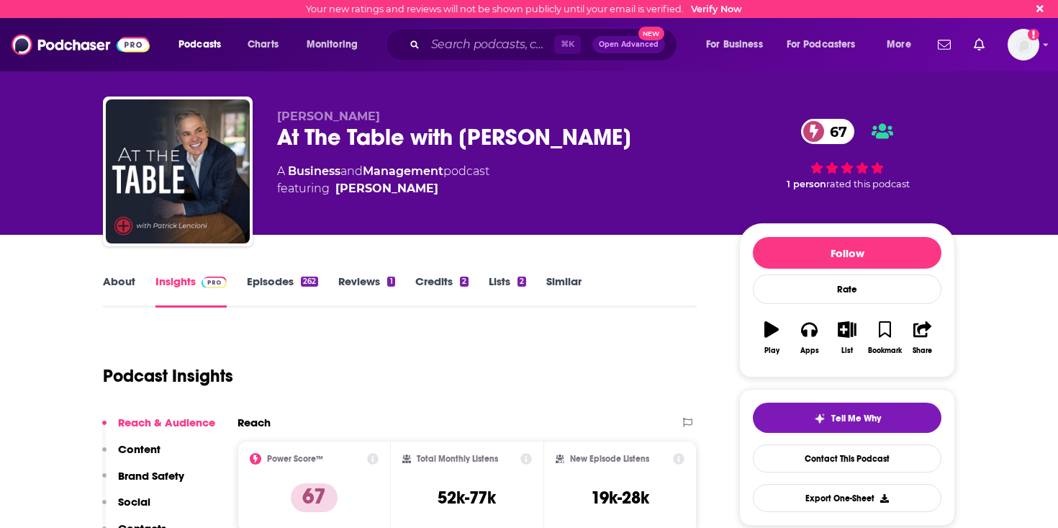
click at [268, 294] on link "Episodes 262" at bounding box center [282, 290] width 71 height 33
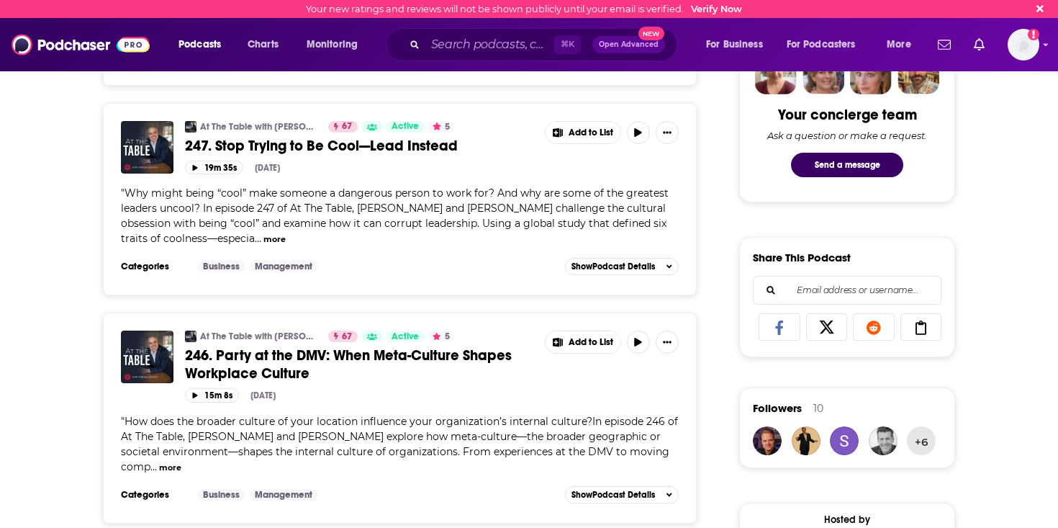
scroll to position [778, 0]
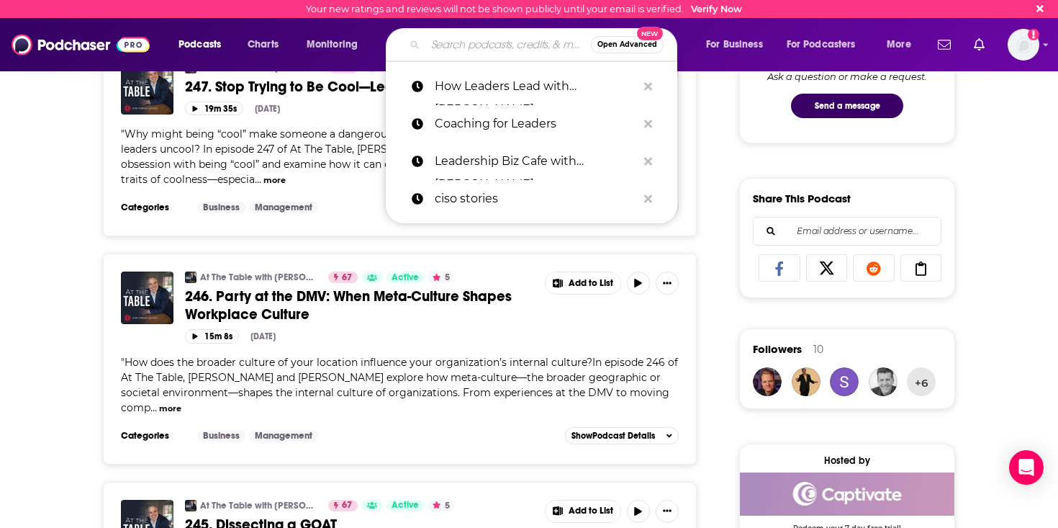
click at [464, 43] on input "Search podcasts, credits, & more..." at bounding box center [508, 44] width 166 height 23
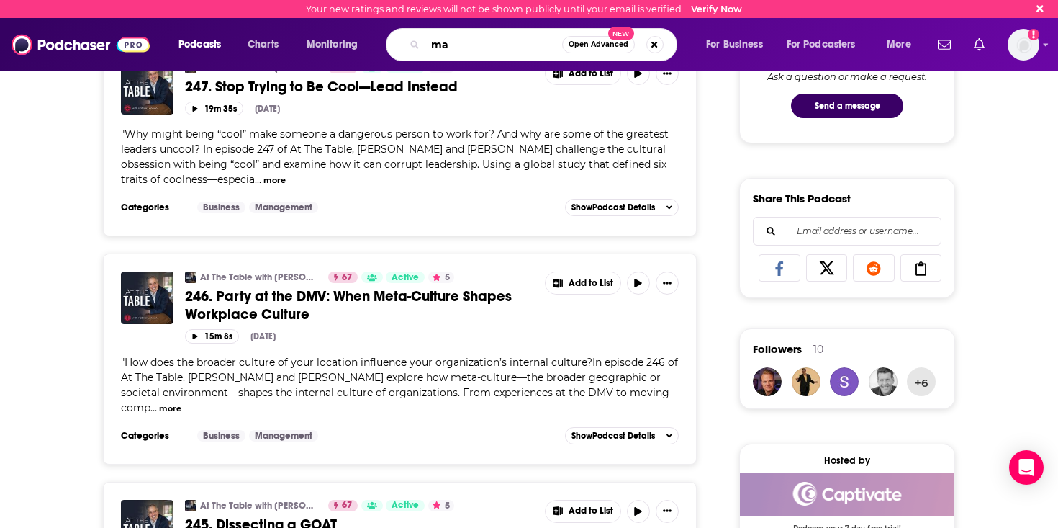
type input "m"
type input "scaling culture"
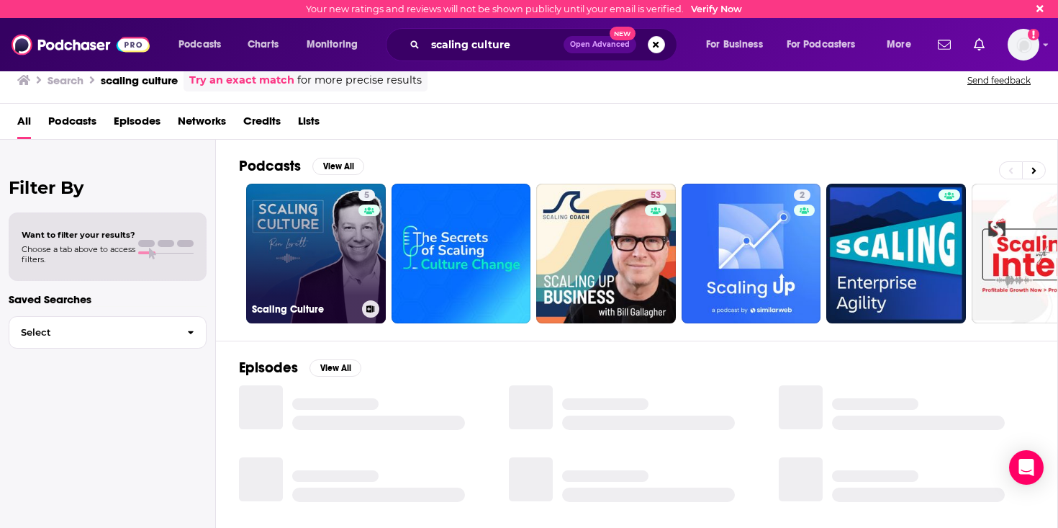
click at [304, 262] on link "5 Scaling Culture" at bounding box center [316, 254] width 140 height 140
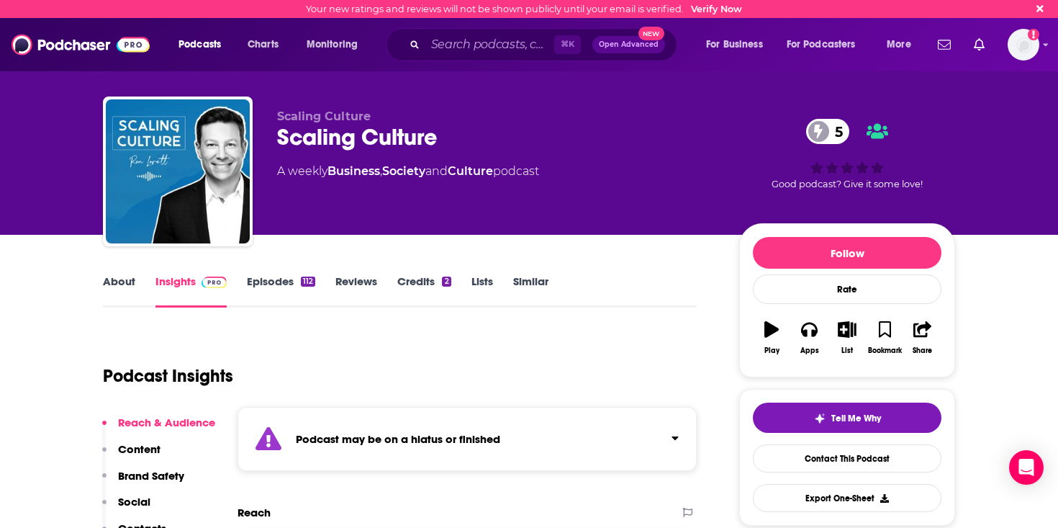
click at [290, 281] on link "Episodes 112" at bounding box center [281, 290] width 68 height 33
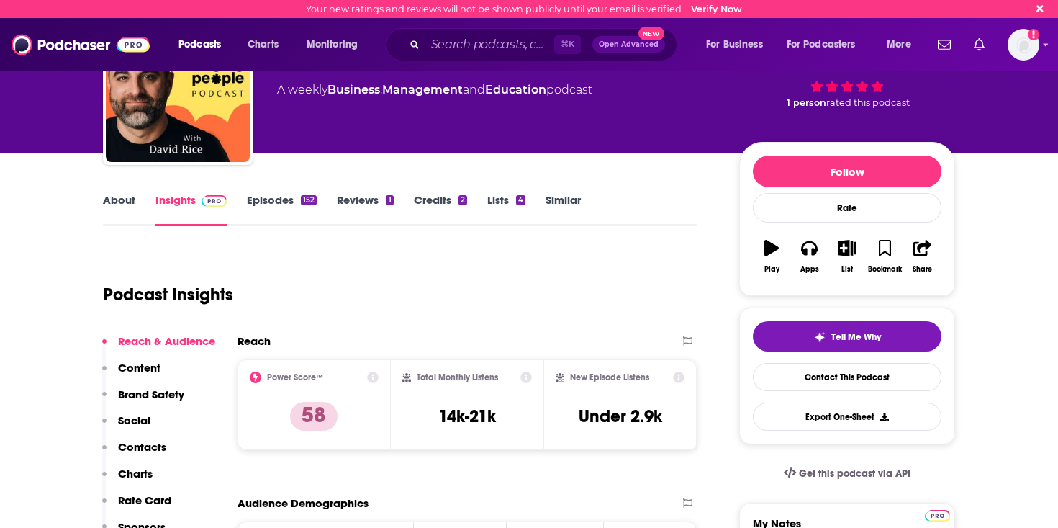
scroll to position [34, 0]
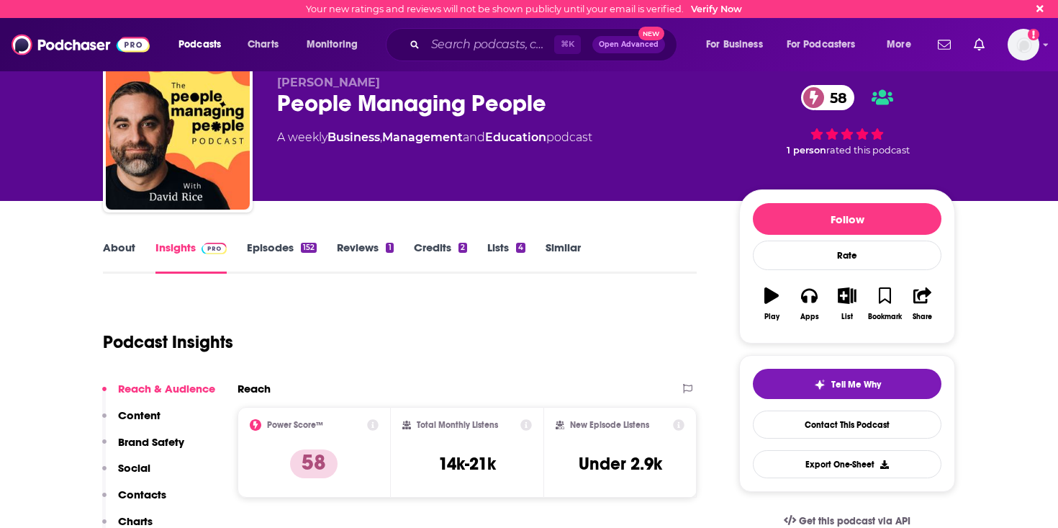
click at [118, 249] on link "About" at bounding box center [119, 256] width 32 height 33
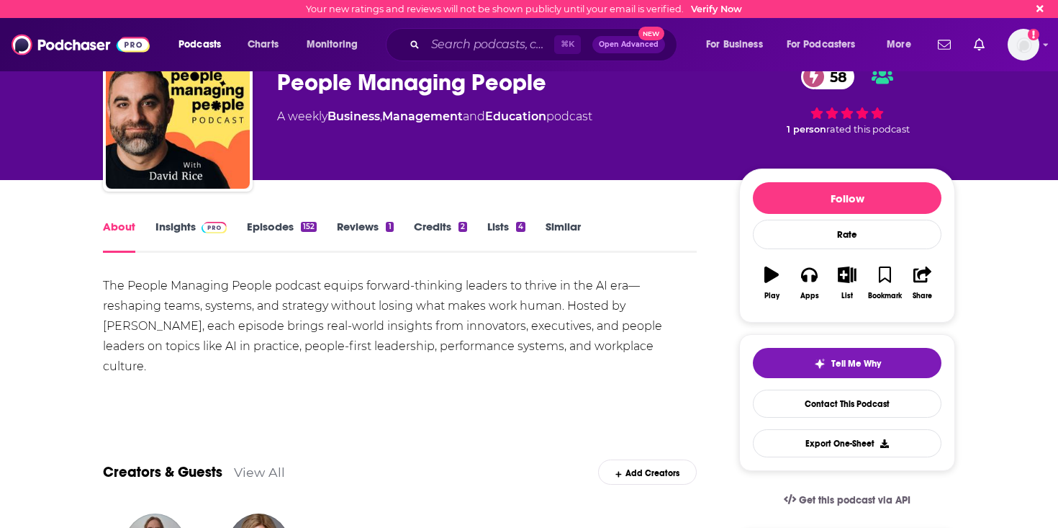
scroll to position [63, 0]
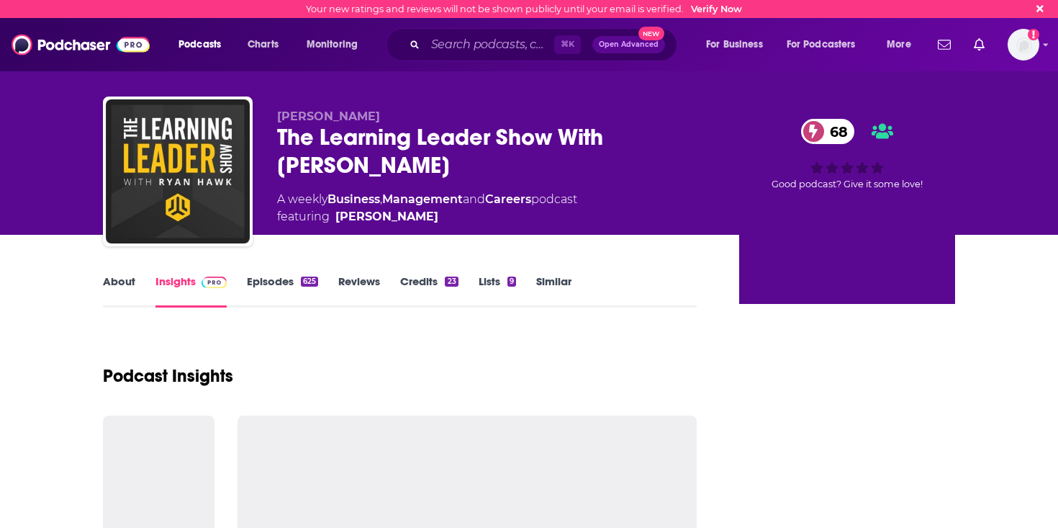
click at [114, 274] on link "About" at bounding box center [119, 290] width 32 height 33
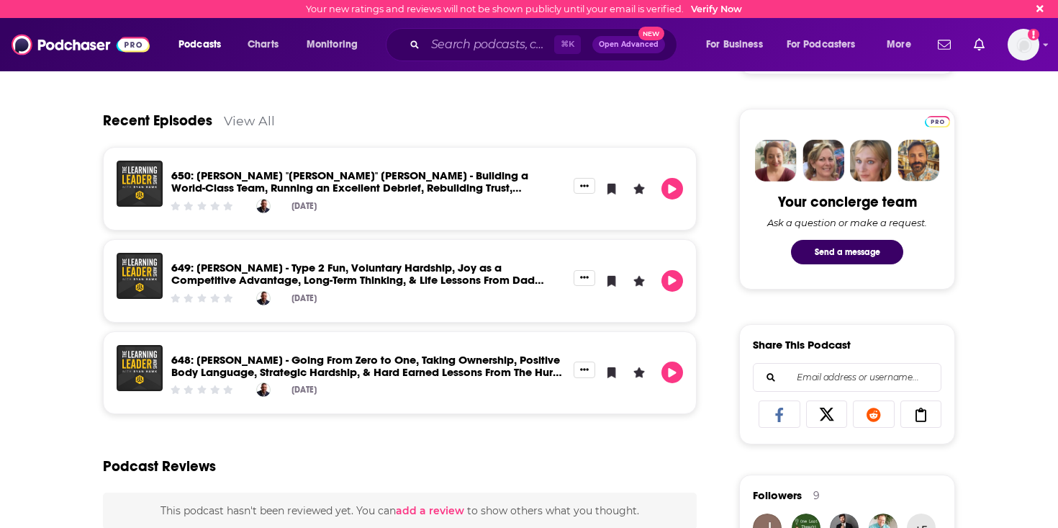
scroll to position [629, 0]
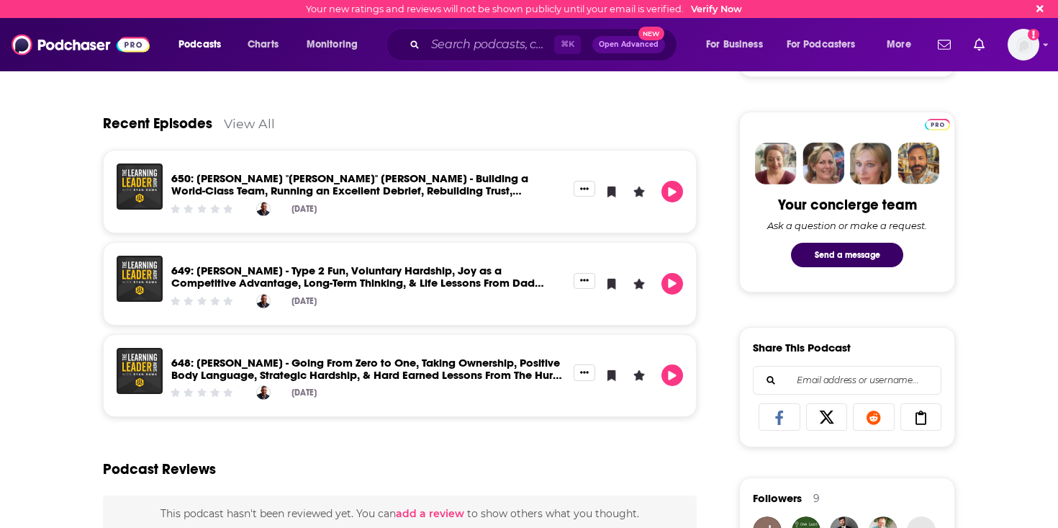
click at [255, 122] on link "View All" at bounding box center [249, 123] width 51 height 15
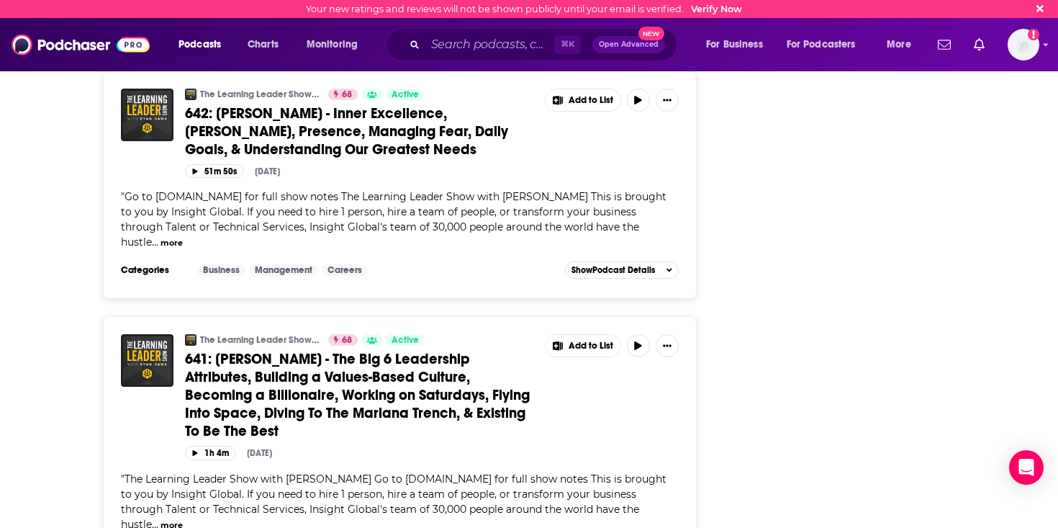
scroll to position [2378, 0]
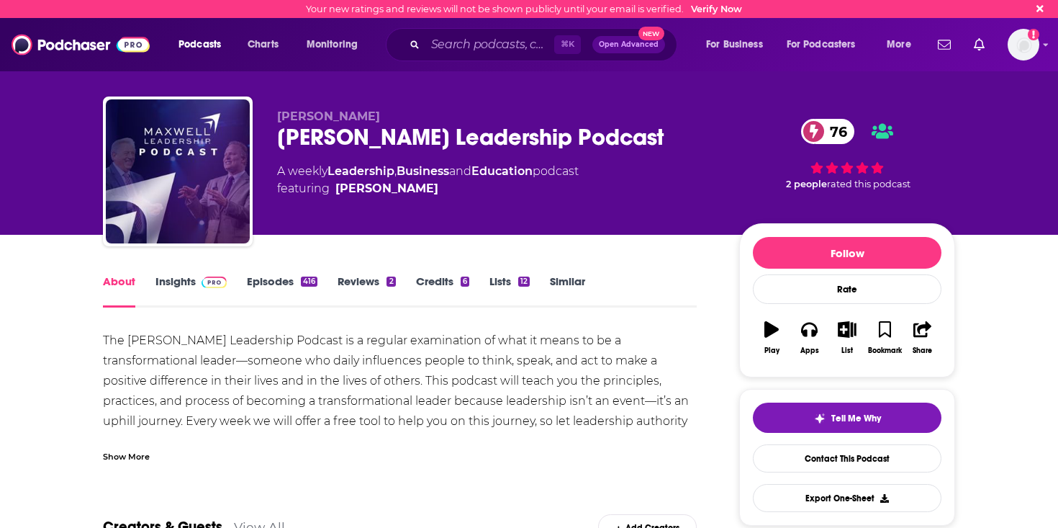
click at [260, 281] on link "Episodes 416" at bounding box center [282, 290] width 71 height 33
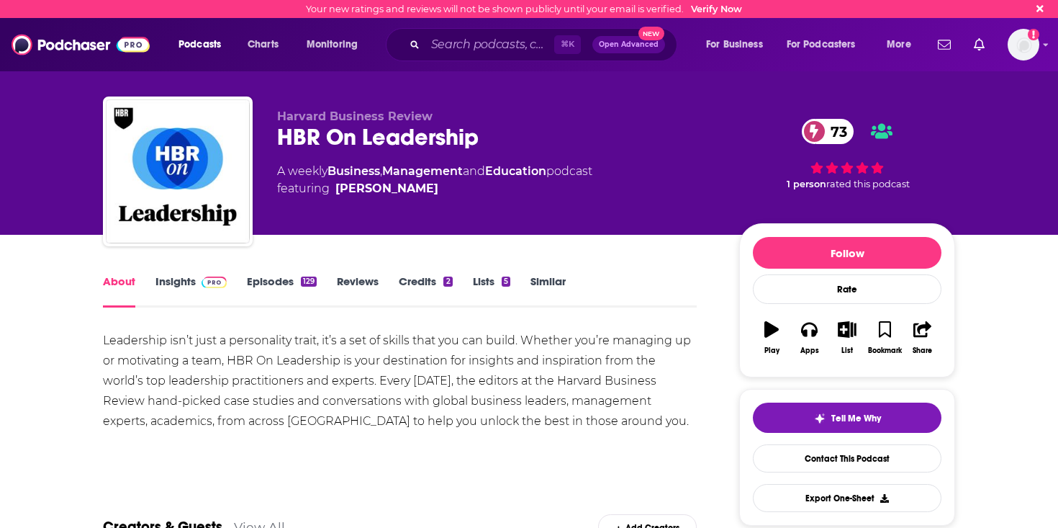
click at [269, 279] on link "Episodes 129" at bounding box center [282, 290] width 70 height 33
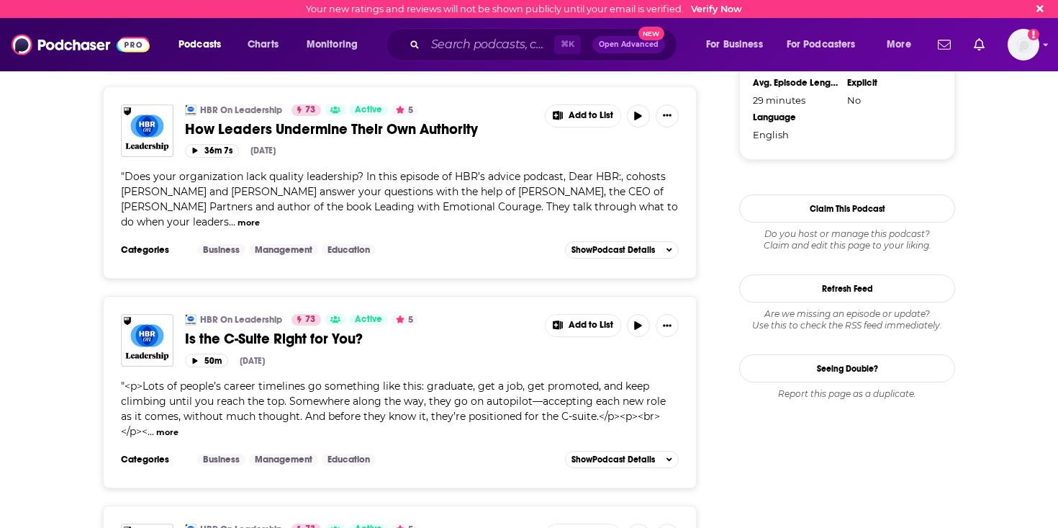
scroll to position [1488, 0]
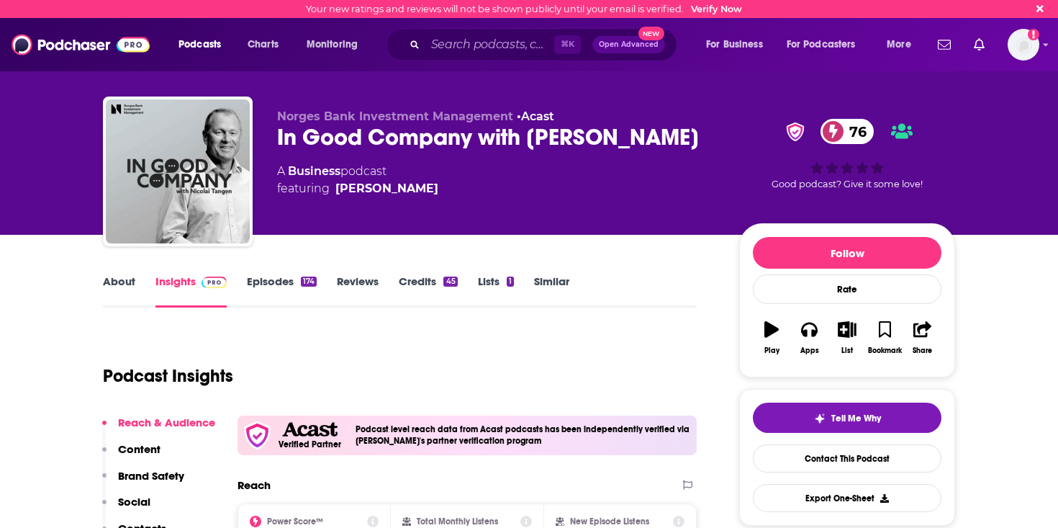
click at [271, 273] on div "About Insights Episodes 174 Reviews Credits 45 Lists 1 Similar" at bounding box center [400, 289] width 594 height 35
click at [271, 276] on link "Episodes 174" at bounding box center [282, 290] width 70 height 33
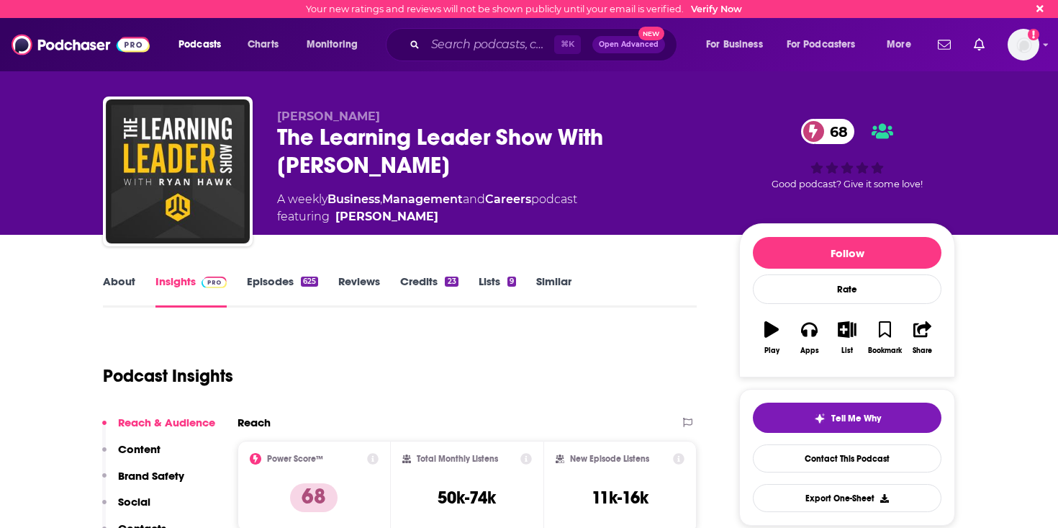
click at [258, 280] on link "Episodes 625" at bounding box center [282, 290] width 71 height 33
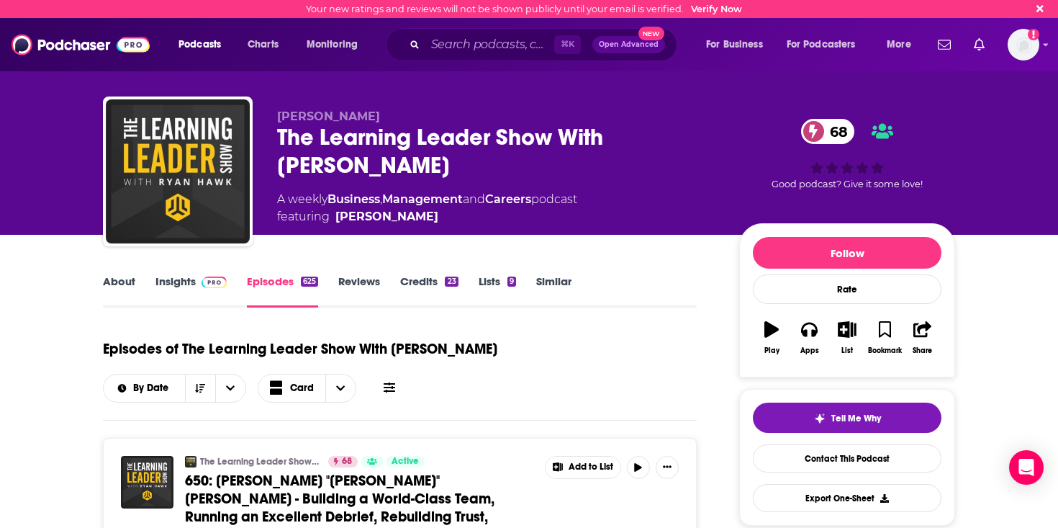
click at [117, 284] on link "About" at bounding box center [119, 290] width 32 height 33
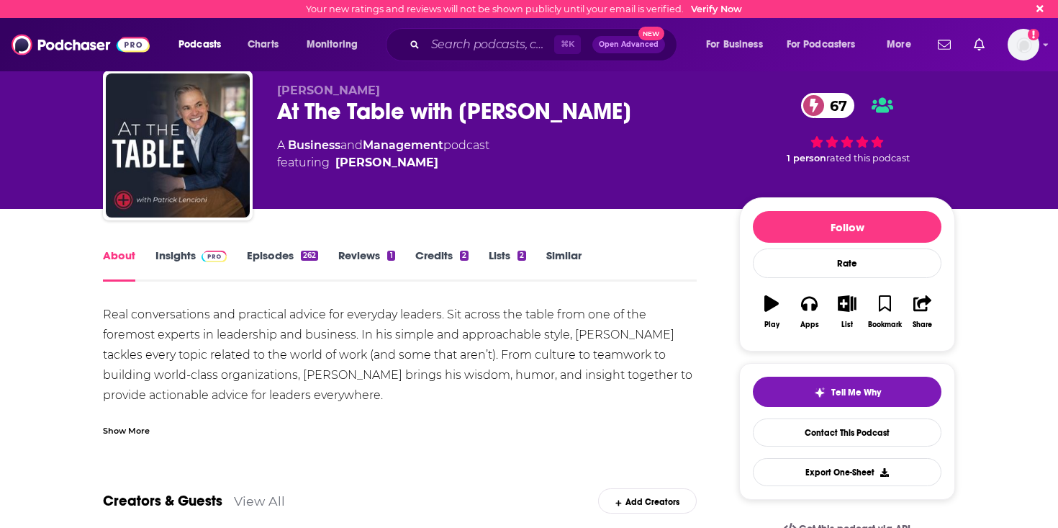
scroll to position [22, 0]
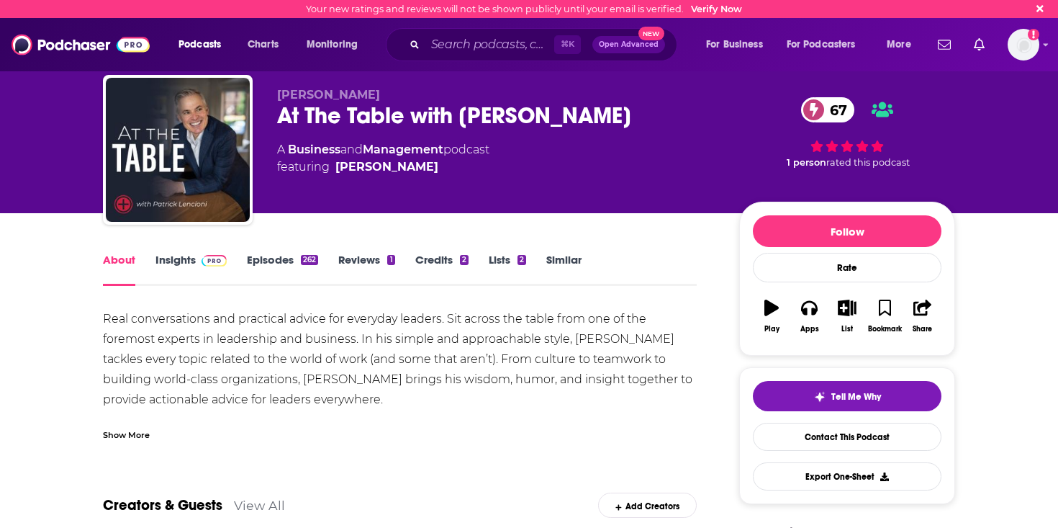
click at [262, 260] on link "Episodes 262" at bounding box center [282, 269] width 71 height 33
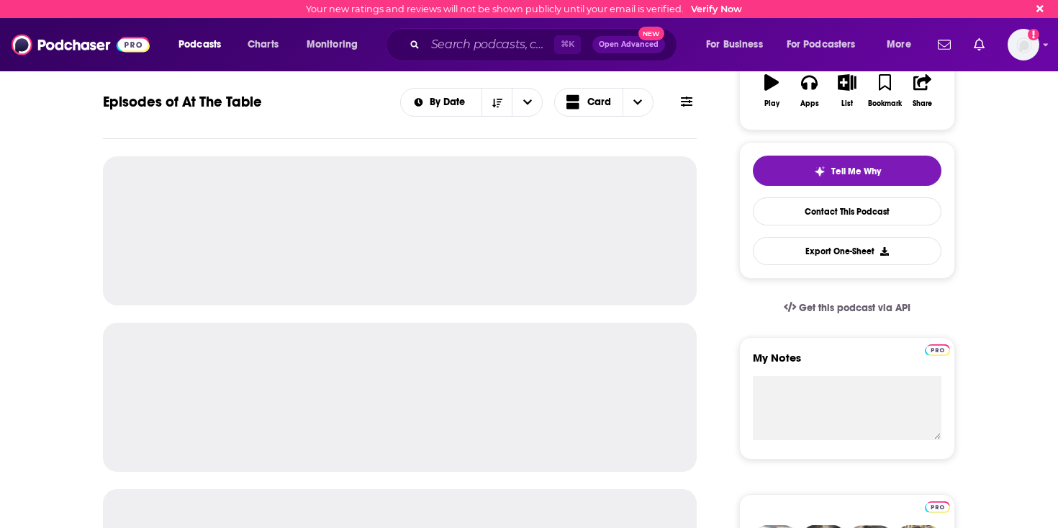
scroll to position [234, 0]
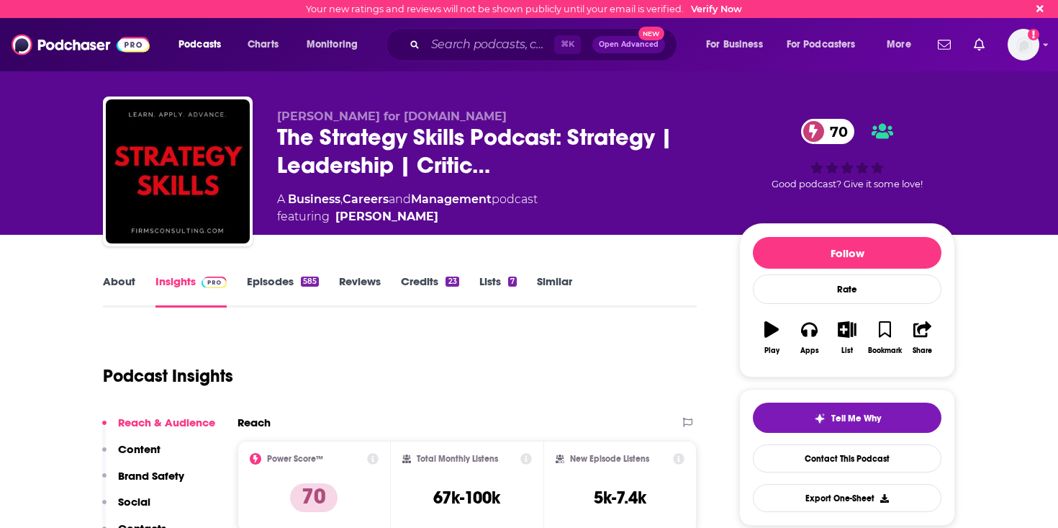
click at [284, 292] on link "Episodes 585" at bounding box center [283, 290] width 72 height 33
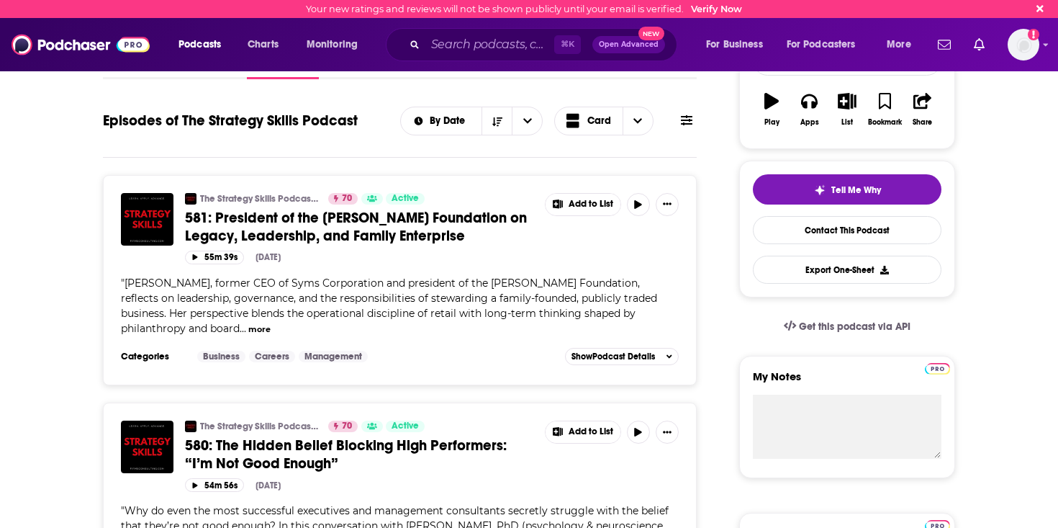
scroll to position [225, 0]
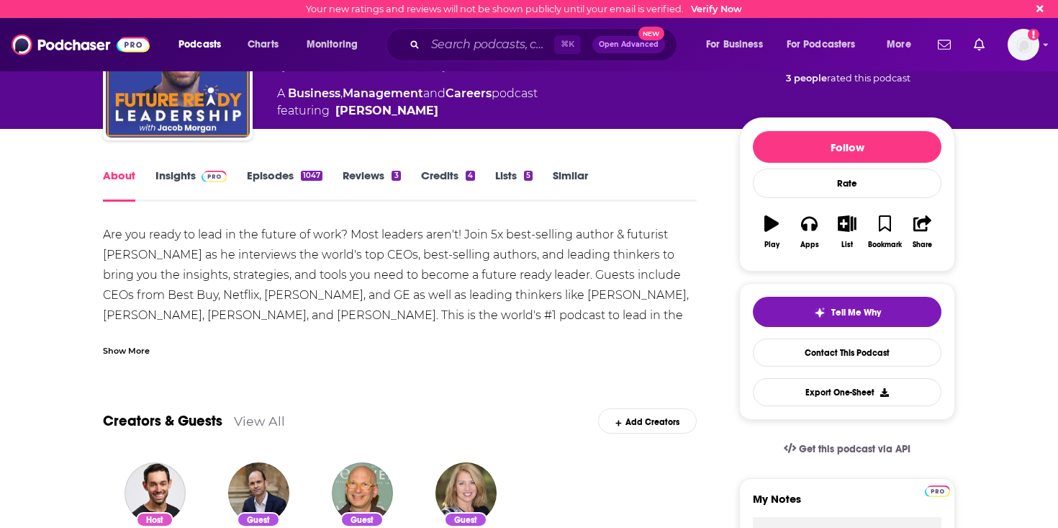
scroll to position [105, 0]
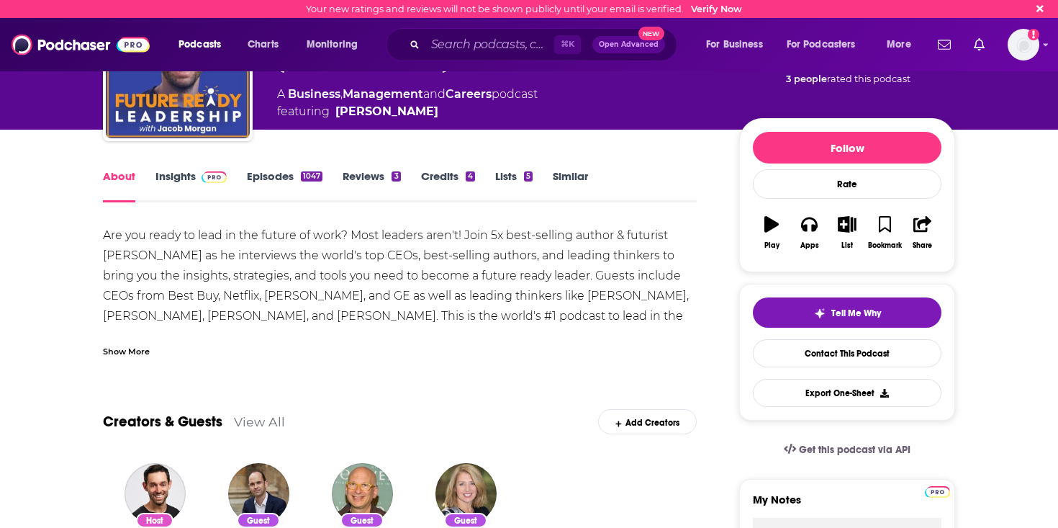
click at [273, 185] on link "Episodes 1047" at bounding box center [285, 185] width 76 height 33
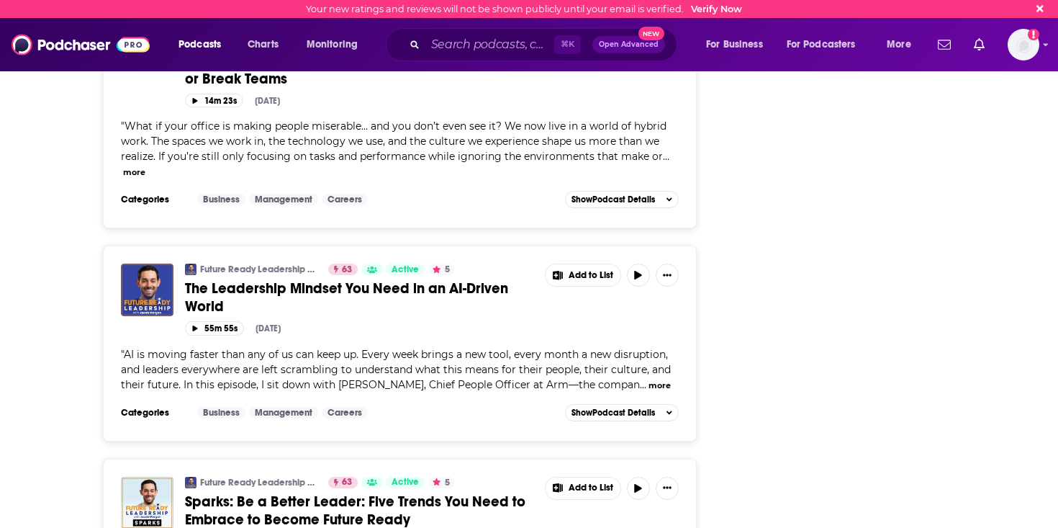
scroll to position [2255, 0]
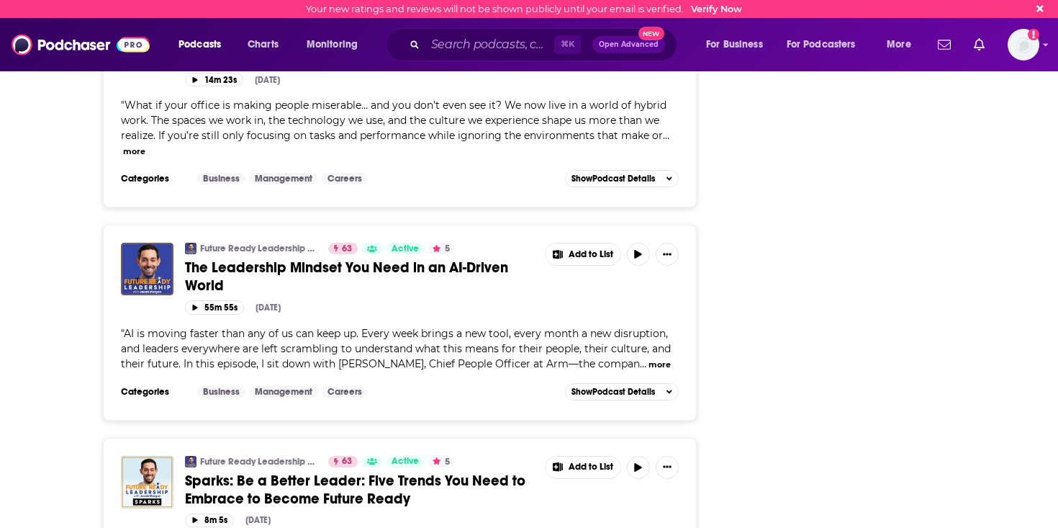
click at [649, 359] on button "more" at bounding box center [660, 365] width 22 height 12
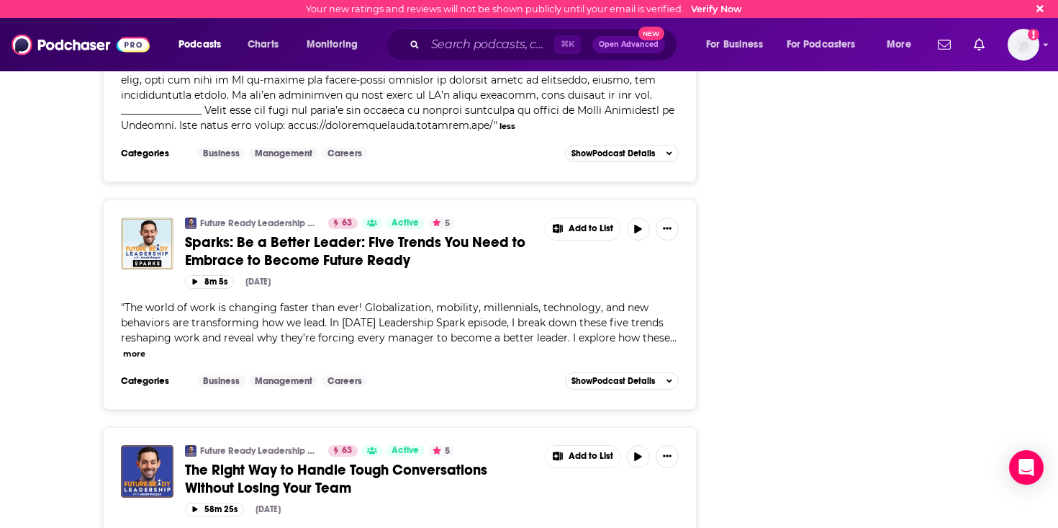
scroll to position [2837, 0]
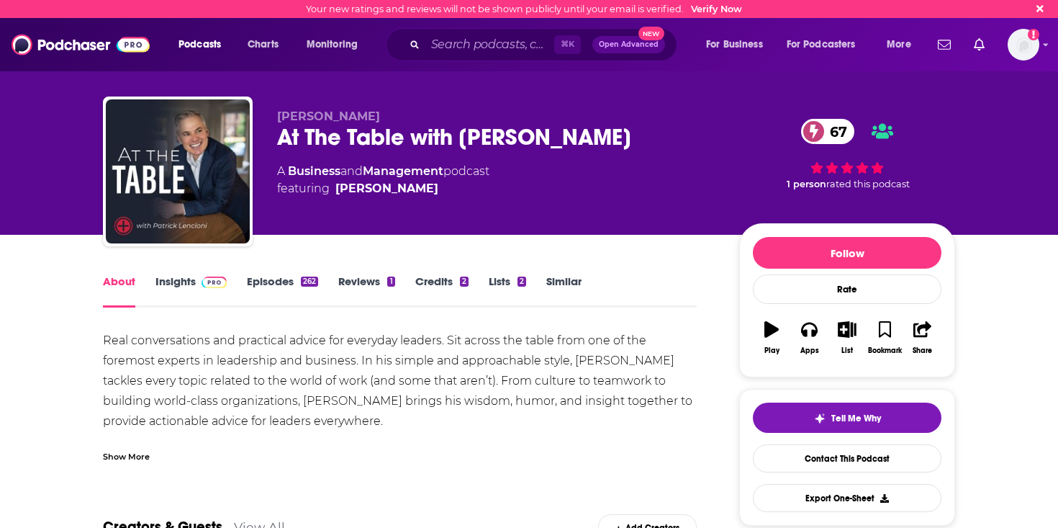
click at [281, 274] on div "About Insights Episodes 262 Reviews 1 Credits 2 Lists 2 Similar" at bounding box center [400, 289] width 594 height 35
click at [281, 278] on link "Episodes 262" at bounding box center [282, 290] width 71 height 33
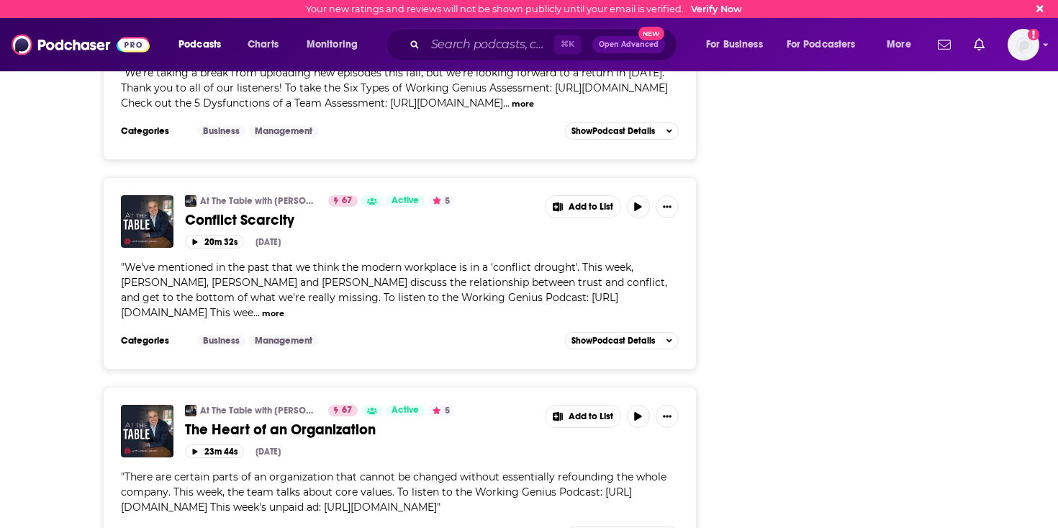
scroll to position [2775, 0]
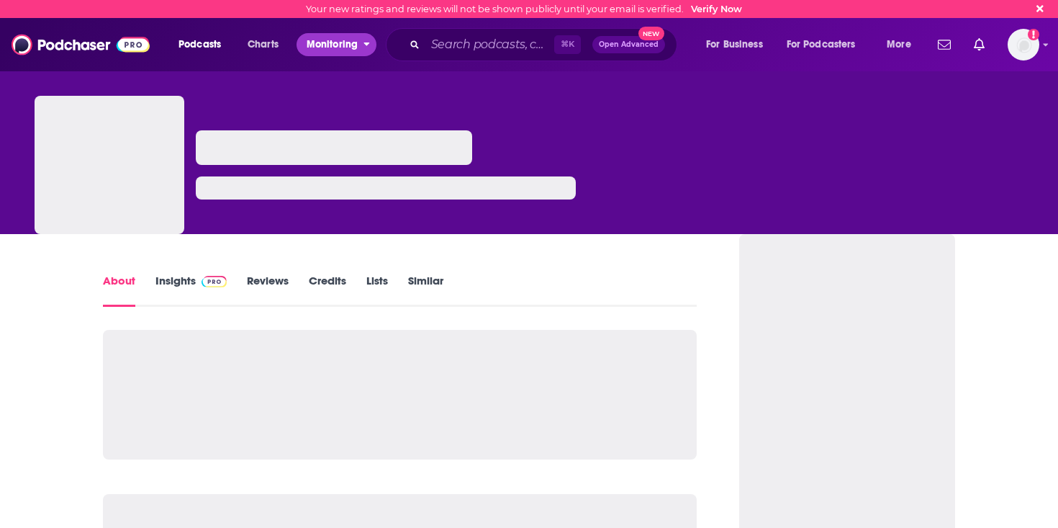
click at [324, 34] on button "Monitoring" at bounding box center [337, 44] width 80 height 23
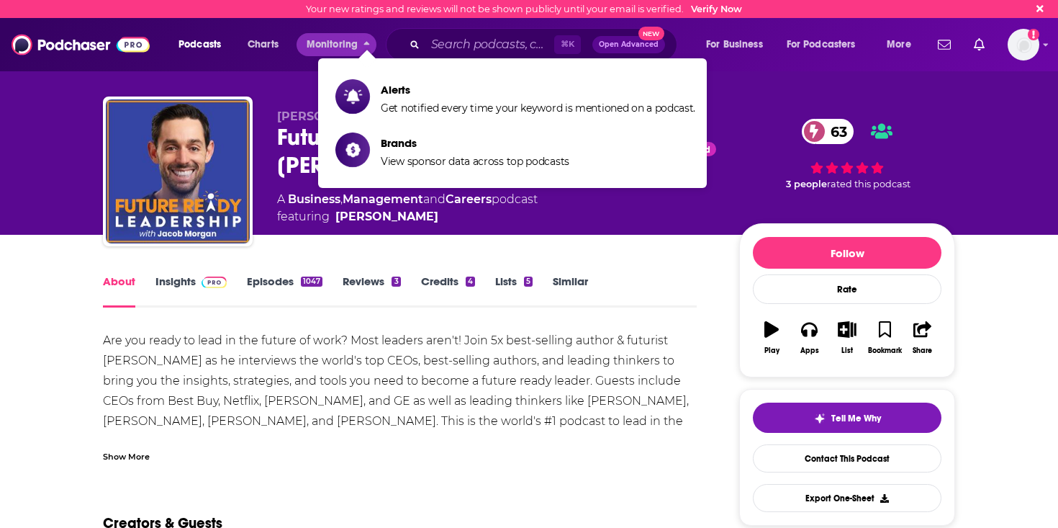
click at [477, 33] on div "⌘ K Open Advanced New" at bounding box center [532, 44] width 292 height 33
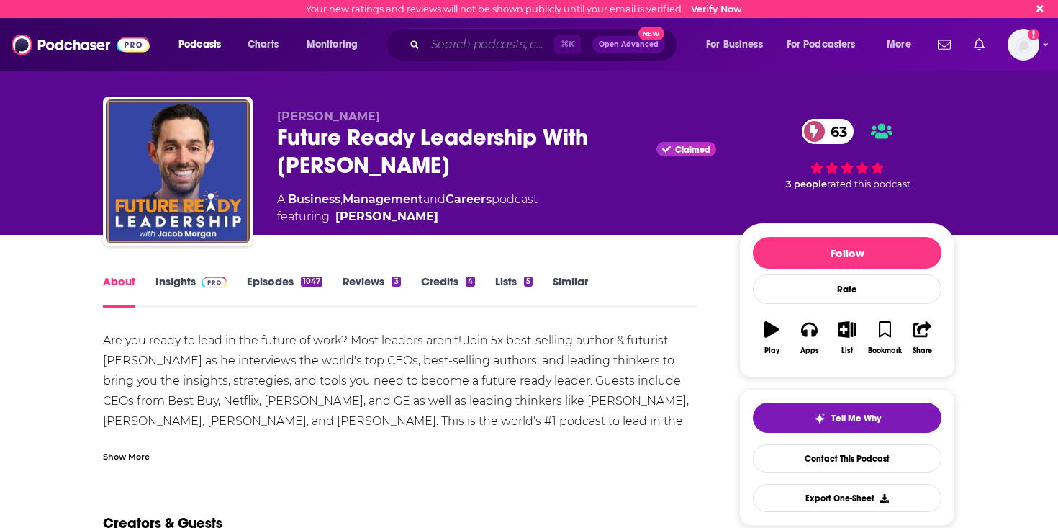
click at [472, 42] on input "Search podcasts, credits, & more..." at bounding box center [489, 44] width 129 height 23
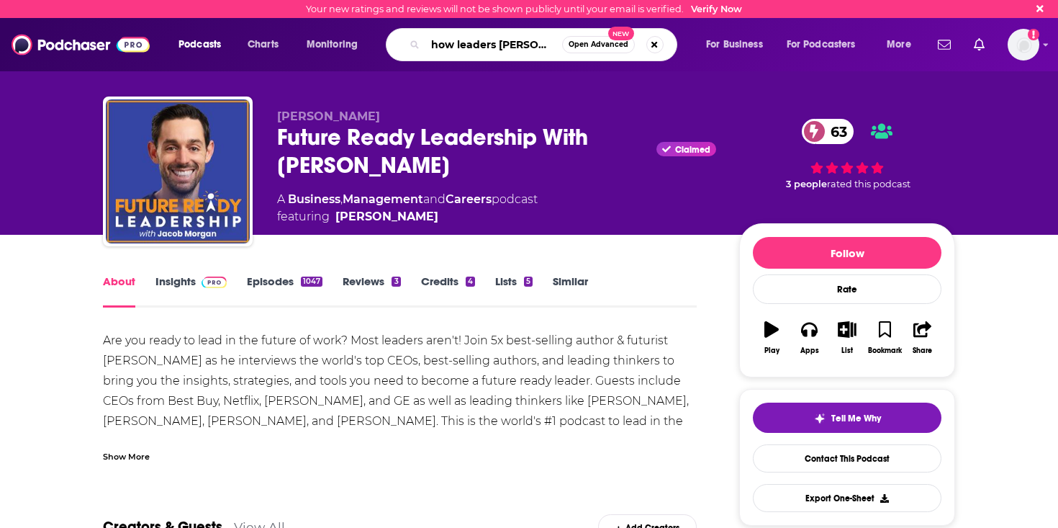
type input "how leaders lead"
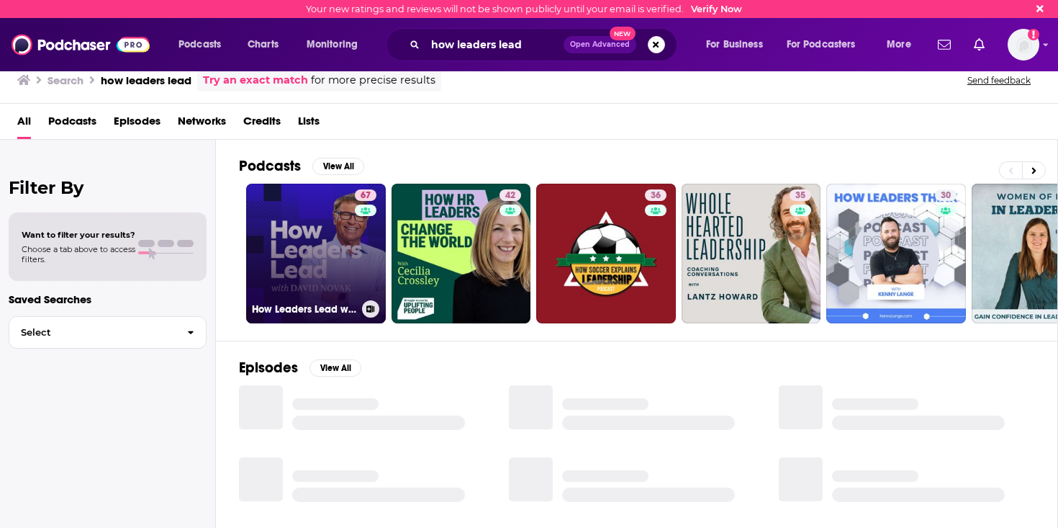
click at [312, 239] on link "67 How Leaders Lead with David Novak" at bounding box center [316, 254] width 140 height 140
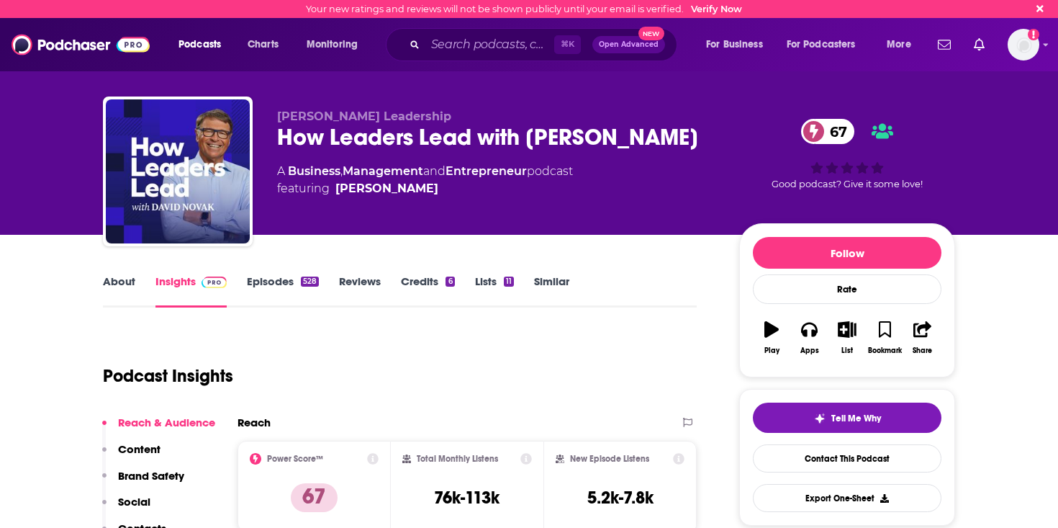
click at [274, 279] on link "Episodes 528" at bounding box center [283, 290] width 72 height 33
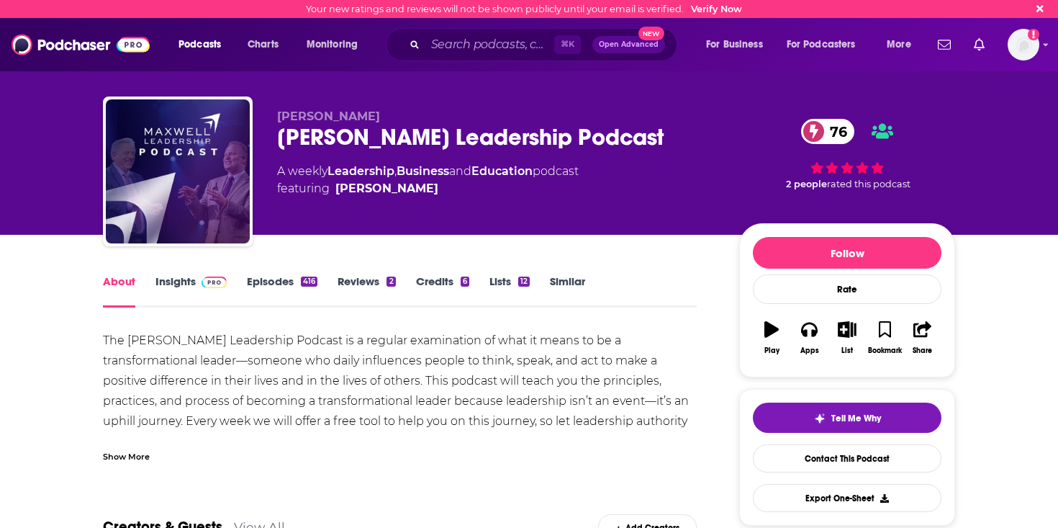
click at [269, 279] on link "Episodes 416" at bounding box center [282, 290] width 71 height 33
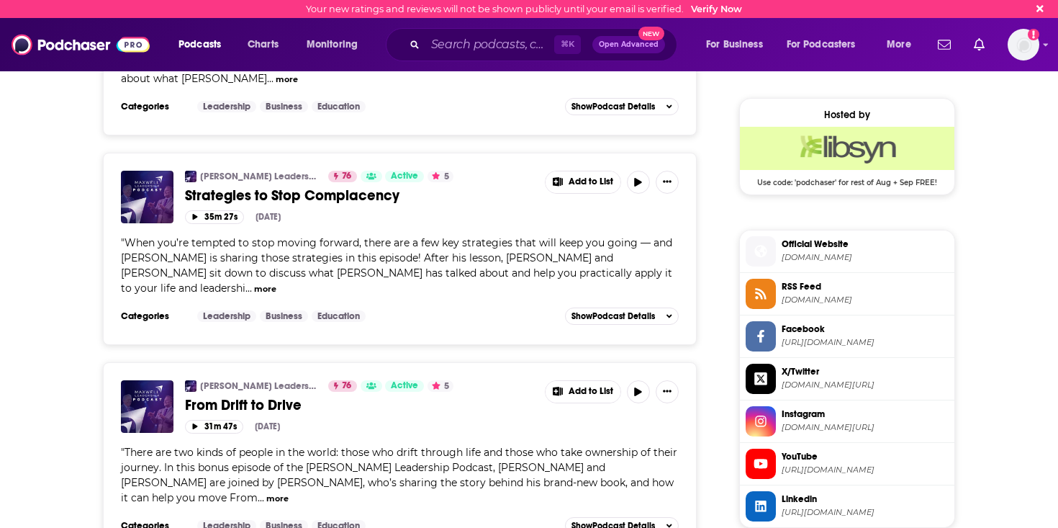
scroll to position [1148, 0]
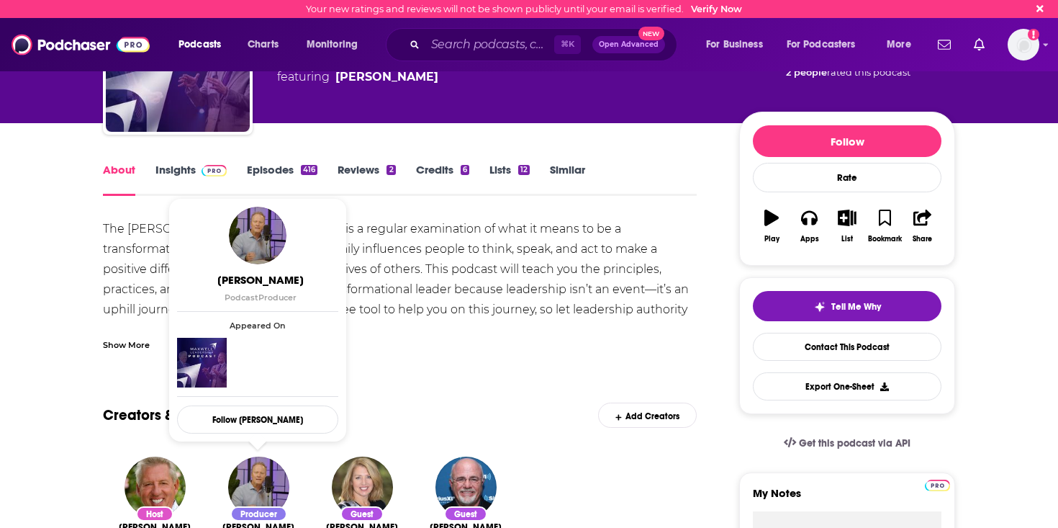
scroll to position [73, 0]
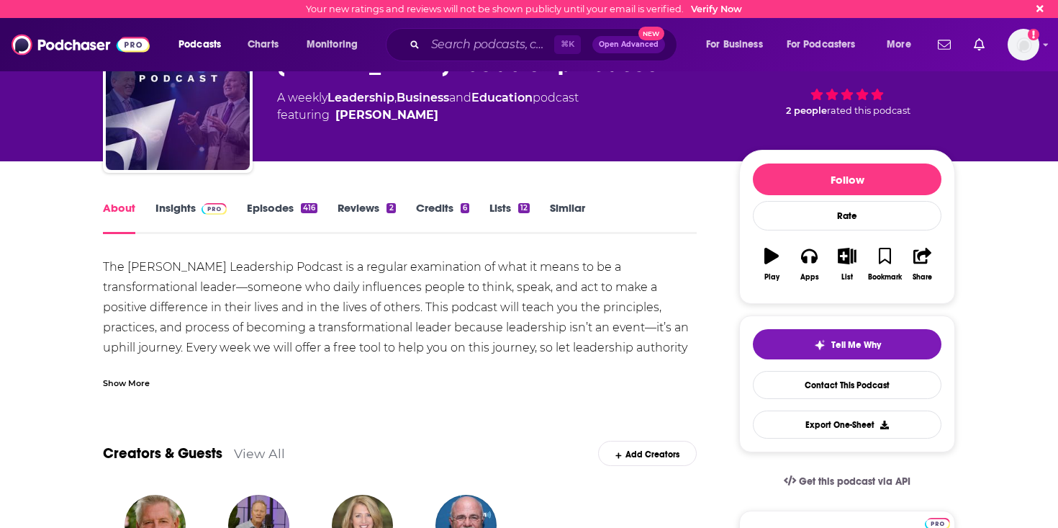
click at [281, 205] on link "Episodes 416" at bounding box center [282, 217] width 71 height 33
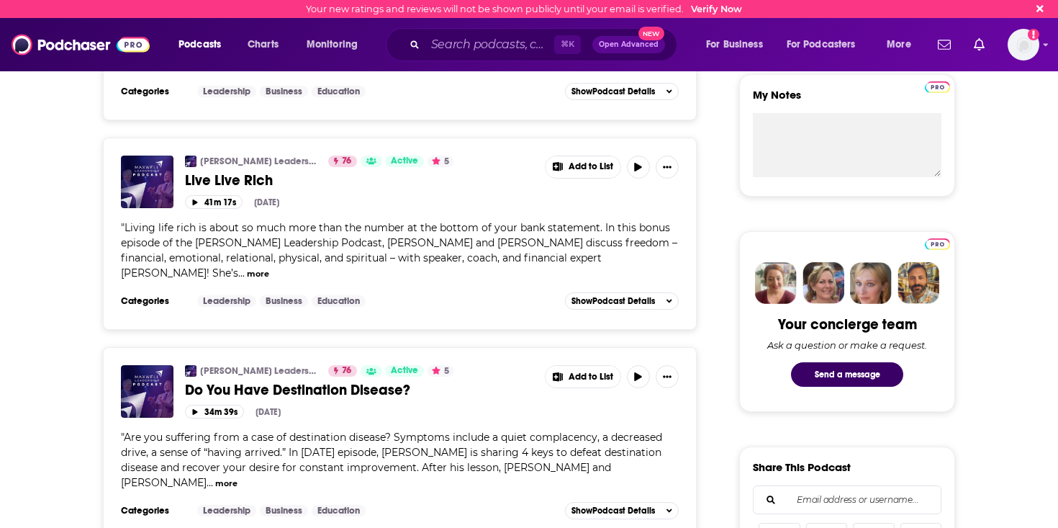
scroll to position [598, 0]
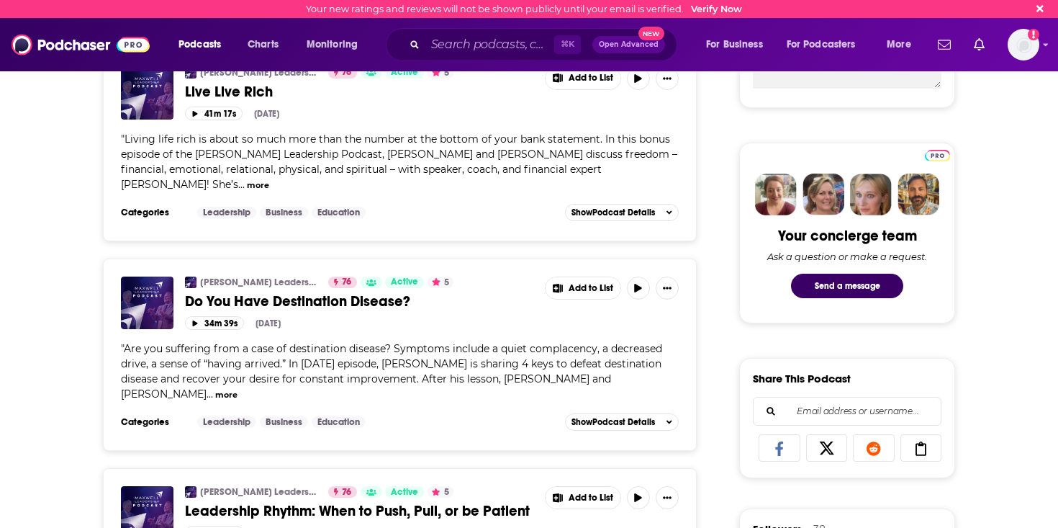
click at [515, 341] on div "" Are you suffering from a case of destination disease? Symptoms include a quie…" at bounding box center [400, 371] width 558 height 60
click at [238, 389] on button "more" at bounding box center [226, 395] width 22 height 12
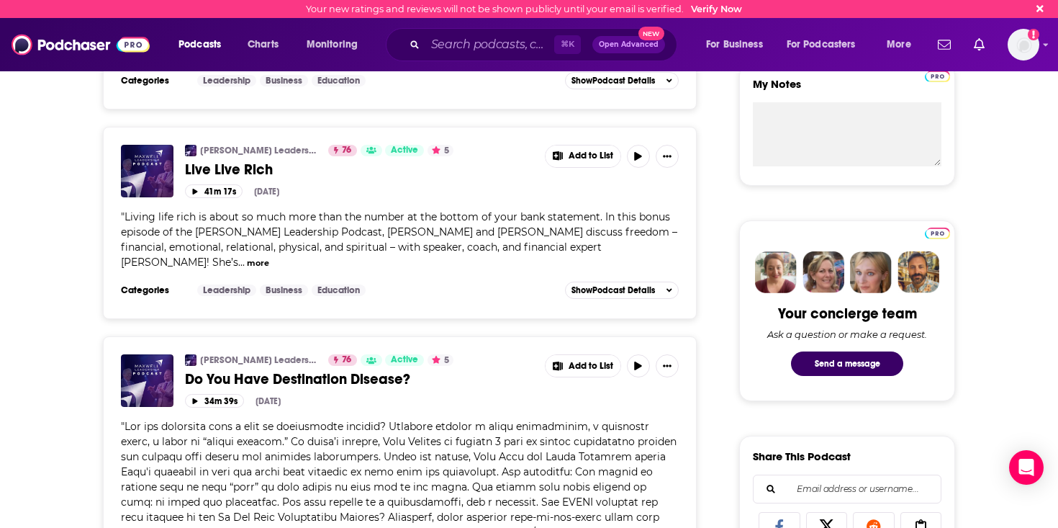
scroll to position [515, 0]
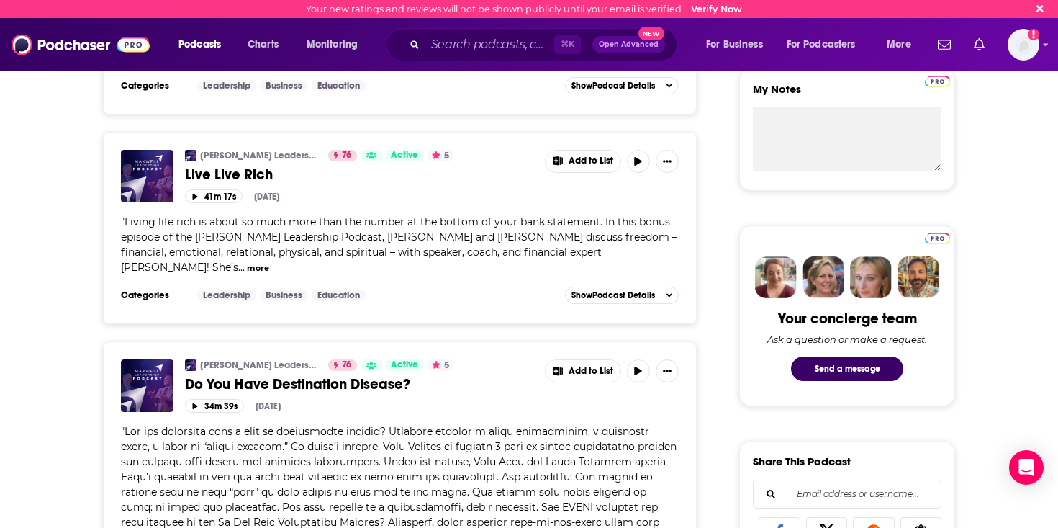
click at [269, 262] on button "more" at bounding box center [258, 268] width 22 height 12
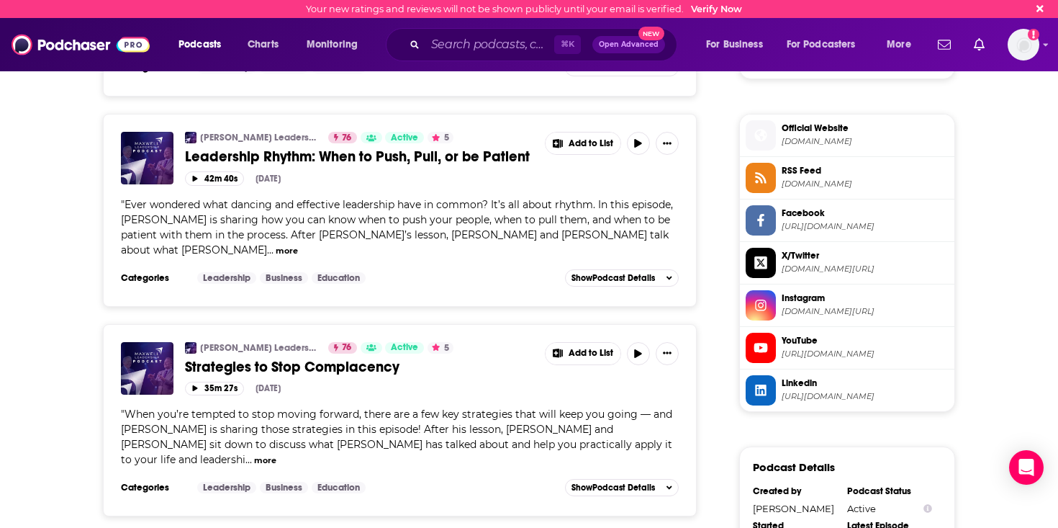
scroll to position [1256, 0]
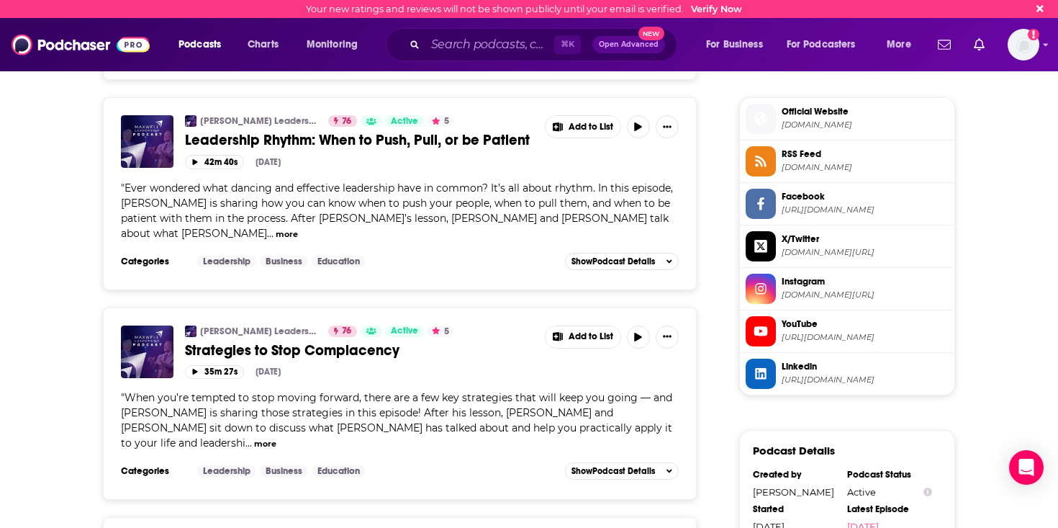
click at [276, 438] on button "more" at bounding box center [265, 444] width 22 height 12
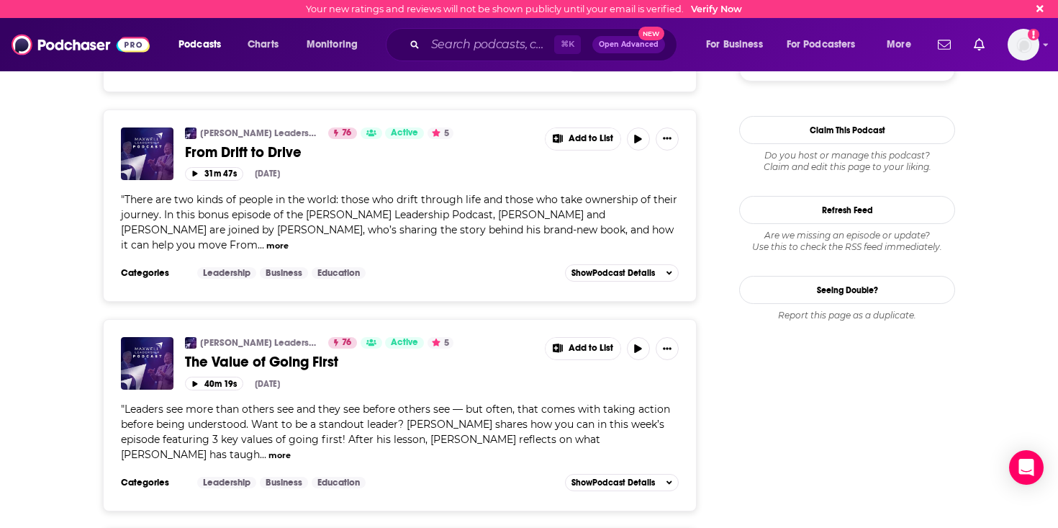
scroll to position [1906, 0]
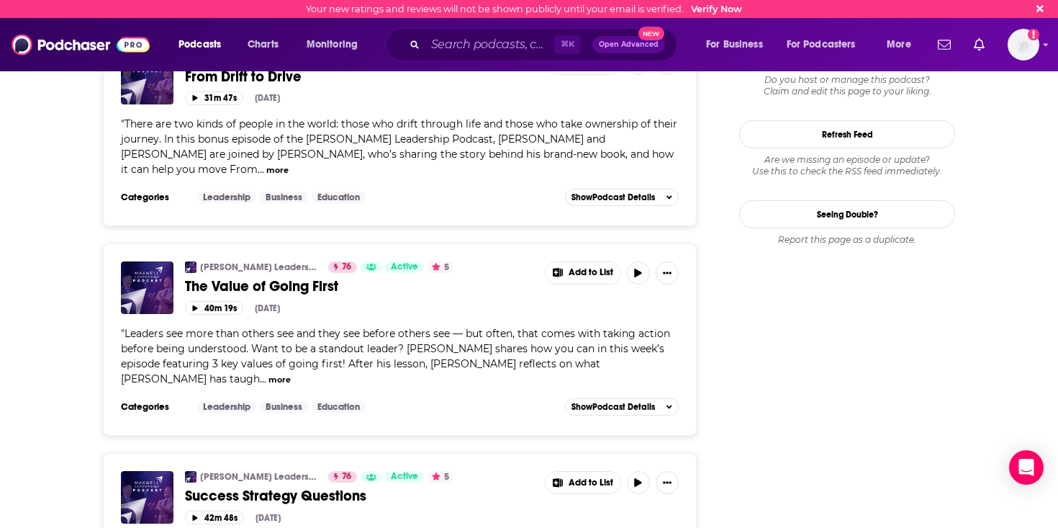
click at [291, 374] on button "more" at bounding box center [280, 380] width 22 height 12
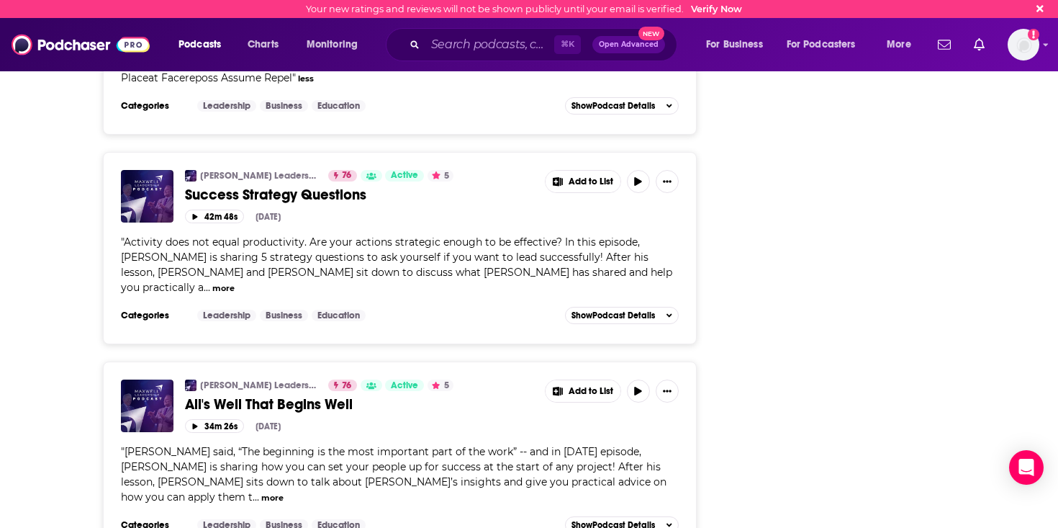
scroll to position [2475, 0]
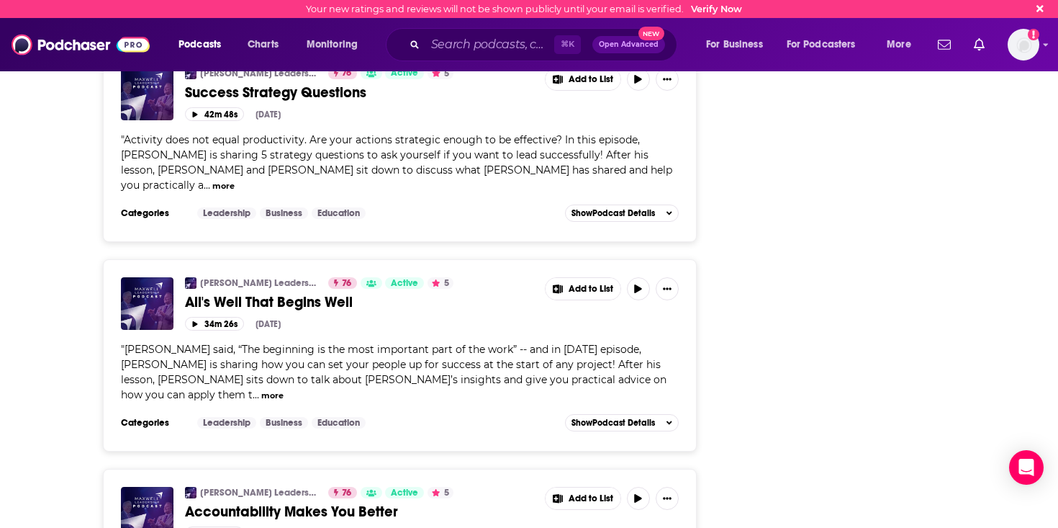
click at [284, 389] on button "more" at bounding box center [272, 395] width 22 height 12
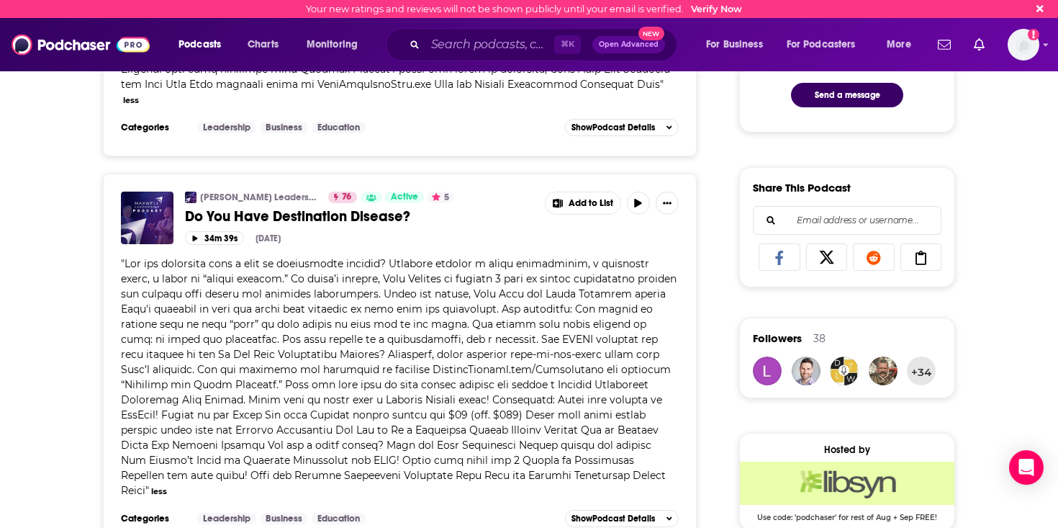
scroll to position [513, 0]
